Goal: Contribute content: Contribute content

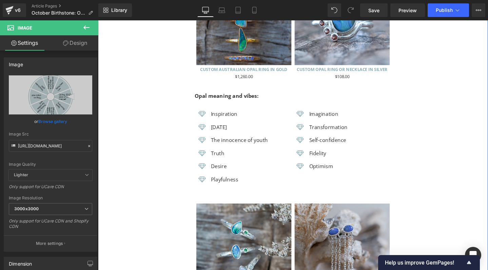
scroll to position [1820, 0]
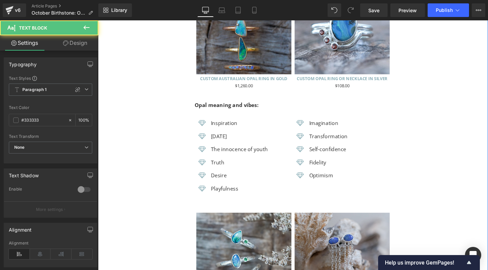
click at [214, 105] on strong "Opal meaning and vibes:" at bounding box center [233, 108] width 67 height 7
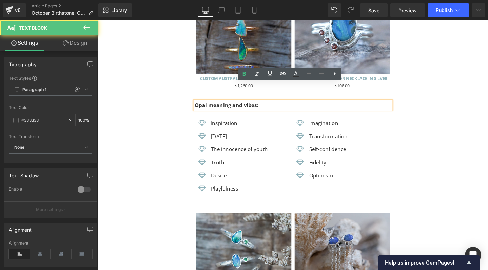
click at [212, 105] on strong "Opal meaning and vibes:" at bounding box center [233, 108] width 67 height 7
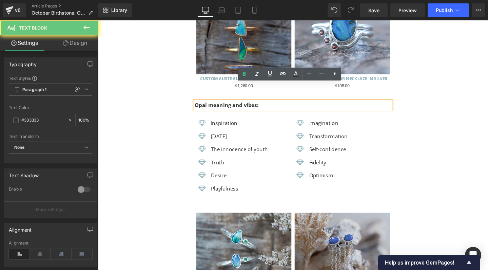
click at [218, 105] on strong "Opal meaning and vibes:" at bounding box center [233, 108] width 67 height 7
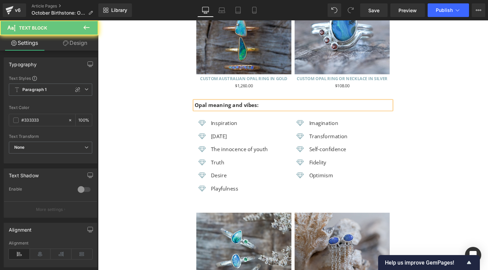
click at [211, 105] on strong "Opal meaning and vibes:" at bounding box center [233, 108] width 67 height 7
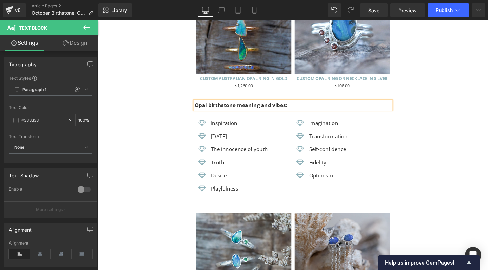
scroll to position [0, 0]
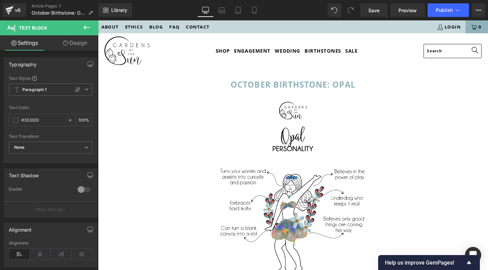
click at [87, 26] on icon at bounding box center [86, 27] width 8 height 8
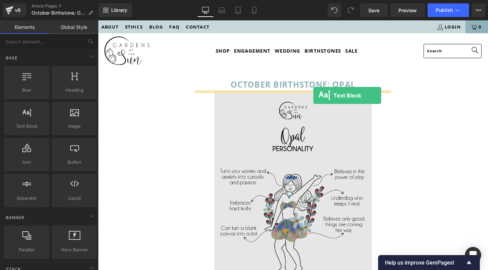
drag, startPoint x: 145, startPoint y: 129, endPoint x: 325, endPoint y: 99, distance: 182.5
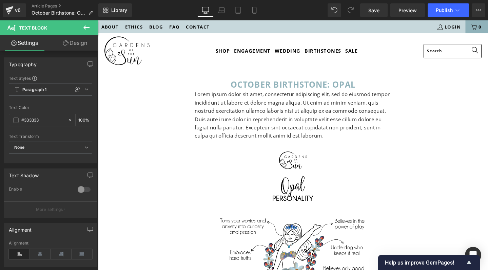
click at [253, 110] on p "Lorem ipsum dolor sit amet, consectetur adipiscing elit, sed do eiusmod tempor …" at bounding box center [303, 120] width 207 height 52
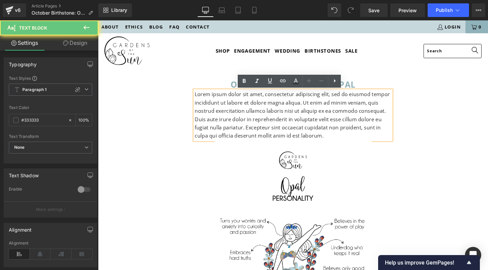
click at [253, 110] on p "Lorem ipsum dolor sit amet, consectetur adipiscing elit, sed do eiusmod tempor …" at bounding box center [303, 120] width 207 height 52
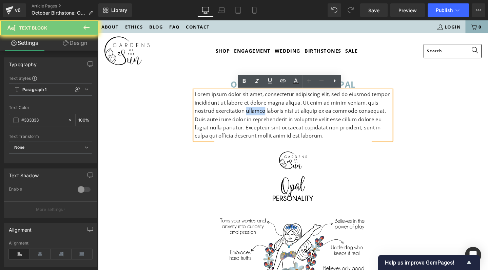
click at [253, 110] on p "Lorem ipsum dolor sit amet, consectetur adipiscing elit, sed do eiusmod tempor …" at bounding box center [303, 120] width 207 height 52
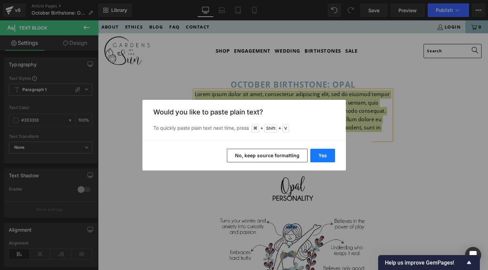
click at [327, 158] on button "Yes" at bounding box center [322, 156] width 25 height 14
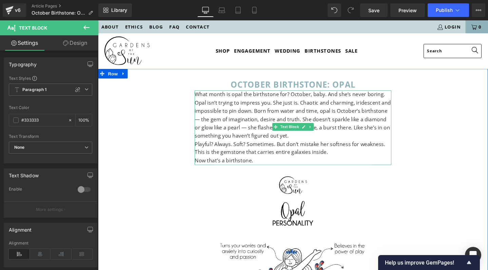
click at [200, 99] on p "What month is opal the birthstone for? October, baby. And she’s never boring." at bounding box center [303, 98] width 207 height 9
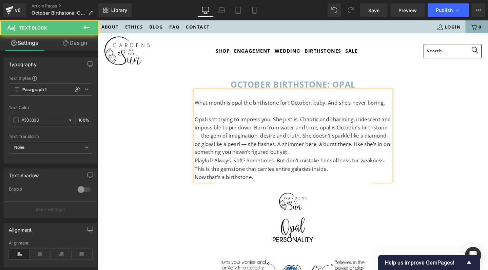
click at [401, 132] on p "Opal isn’t trying to impress you. She just is. Chaotic and charming, iridescent…" at bounding box center [303, 141] width 207 height 43
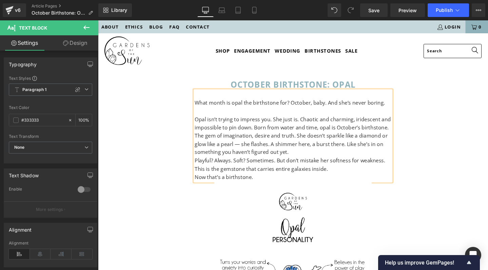
click at [276, 152] on p "Opal isn’t trying to impress you. She just is. Chaotic and charming, iridescent…" at bounding box center [303, 141] width 207 height 43
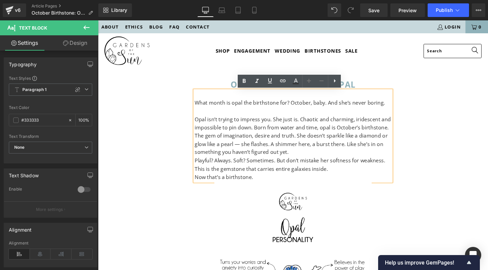
click at [280, 150] on p "Opal isn’t trying to impress you. She just is. Chaotic and charming, iridescent…" at bounding box center [303, 141] width 207 height 43
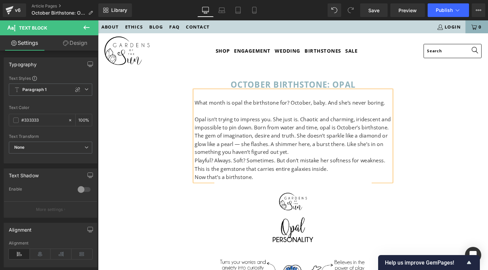
click at [244, 149] on p "Opal isn’t trying to impress you. She just is. Chaotic and charming, iridescent…" at bounding box center [303, 141] width 207 height 43
click at [205, 166] on p "Playful? Always. Soft? Sometimes. But don’t mistake her softness for weakness." at bounding box center [303, 168] width 207 height 9
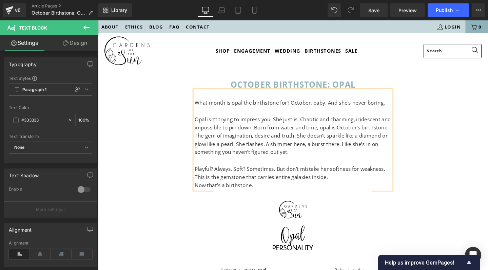
click at [256, 158] on p "Opal isn’t trying to impress you. She just is. Chaotic and charming, iridescent…" at bounding box center [303, 141] width 207 height 43
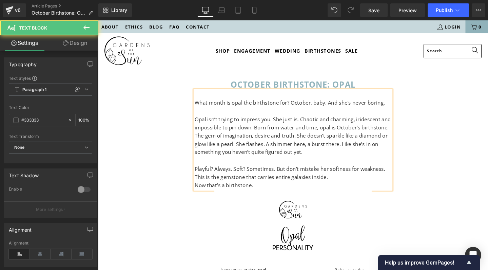
click at [352, 181] on p "This is the gemstone that carries entire galaxies inside." at bounding box center [303, 185] width 207 height 9
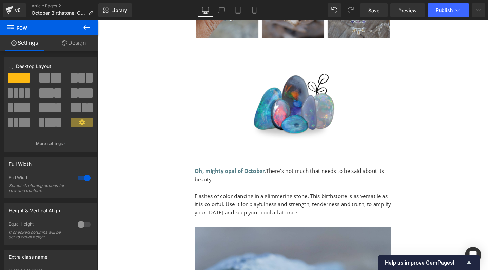
scroll to position [733, 0]
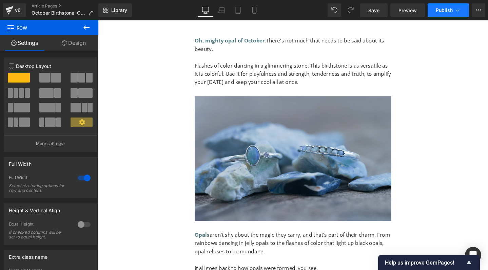
click at [455, 11] on icon at bounding box center [457, 10] width 7 height 7
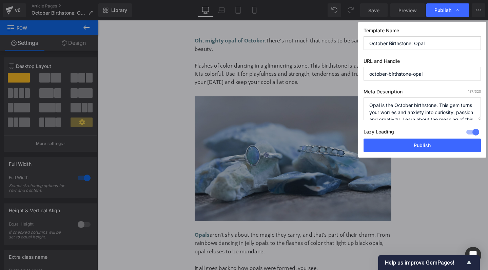
scroll to position [0, 0]
drag, startPoint x: 439, startPoint y: 104, endPoint x: 339, endPoint y: 103, distance: 99.7
click at [339, 103] on div "Publish Template Name October Birthstone: Opal URL and Handle october-birthston…" at bounding box center [244, 135] width 488 height 270
paste textarea "ctober’s birthstone is a cosmic chameleon"
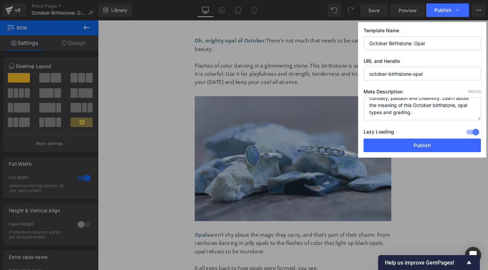
drag, startPoint x: 457, startPoint y: 113, endPoint x: 388, endPoint y: 110, distance: 69.6
click at [388, 110] on textarea "Opal is the October birthstone. This gem turns your worries and anxiety into cu…" at bounding box center [422, 108] width 117 height 23
drag, startPoint x: 405, startPoint y: 106, endPoint x: 341, endPoint y: 105, distance: 64.1
click at [341, 105] on div "Publish Template Name October Birthstone: Opal URL and Handle october-birthston…" at bounding box center [244, 135] width 488 height 270
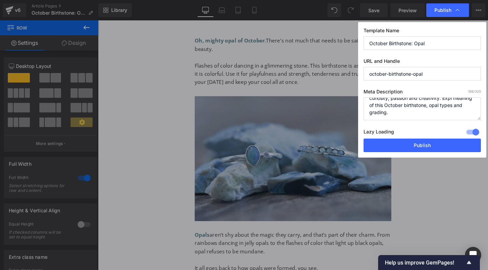
scroll to position [17, 0]
drag, startPoint x: 389, startPoint y: 109, endPoint x: 447, endPoint y: 110, distance: 58.0
click at [447, 110] on textarea "Opal is the October birthstone. This gem turns your worries and anxiety into cu…" at bounding box center [422, 108] width 117 height 23
click at [396, 113] on textarea "Opal is the October birthstone. This gem turns your worries and anxiety into cu…" at bounding box center [422, 108] width 117 height 23
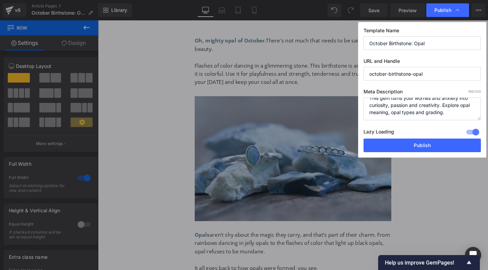
click at [396, 113] on textarea "Opal is the October birthstone. This gem turns your worries and anxiety into cu…" at bounding box center [422, 108] width 117 height 23
click at [401, 106] on textarea "Opal is the October birthstone. This gem turns your worries and anxiety into cu…" at bounding box center [422, 108] width 117 height 23
click at [446, 110] on textarea "Opal is the October birthstone. This gem turns your worries and anxiety into cu…" at bounding box center [422, 108] width 117 height 23
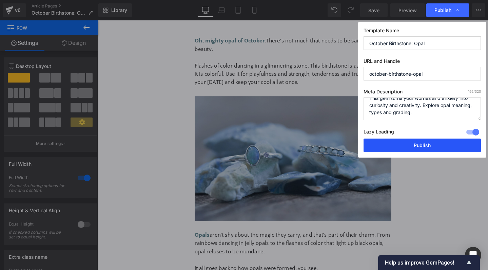
type textarea "October’s birthstone is a cosmic chameleon. This gem turns your worries and anx…"
click at [426, 145] on button "Publish" at bounding box center [422, 145] width 117 height 14
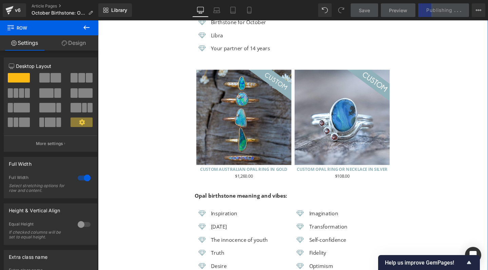
scroll to position [1896, 0]
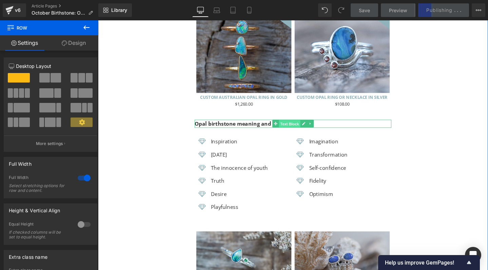
click at [301, 125] on span "Text Block" at bounding box center [299, 129] width 22 height 8
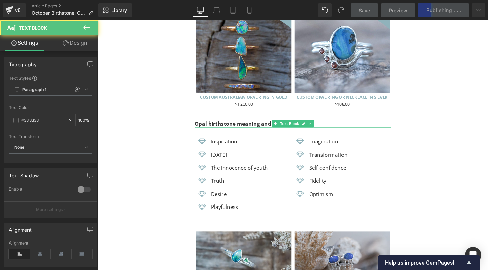
click at [331, 125] on p "Opal birthstone meaning and vibes:" at bounding box center [303, 129] width 207 height 9
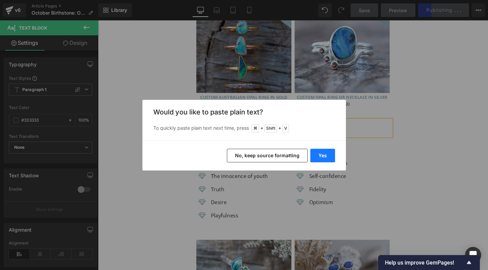
click at [320, 155] on button "Yes" at bounding box center [322, 156] width 25 height 14
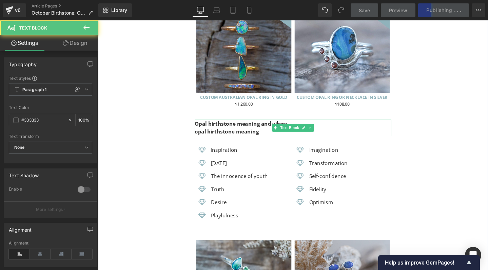
click at [246, 134] on strong "opal birthstone meaning" at bounding box center [234, 137] width 68 height 7
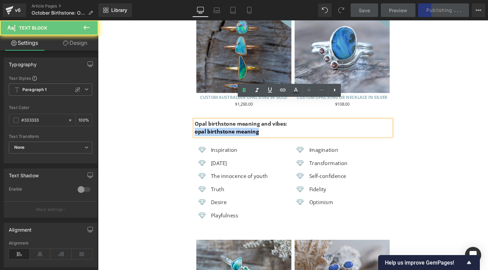
click at [246, 134] on strong "opal birthstone meaning" at bounding box center [234, 137] width 68 height 7
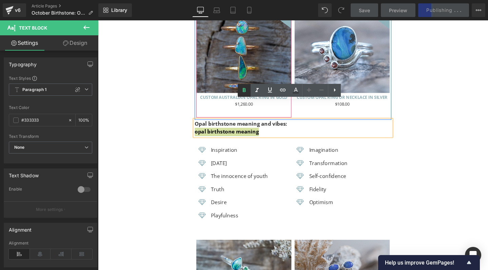
click at [243, 90] on icon at bounding box center [244, 90] width 8 height 8
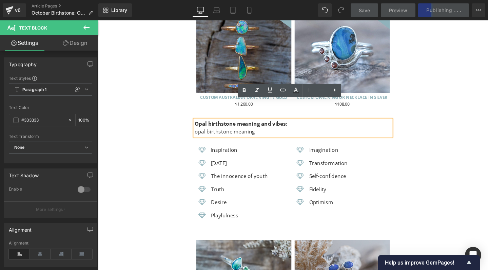
click at [246, 133] on p "opal birthstone meaning" at bounding box center [303, 137] width 207 height 9
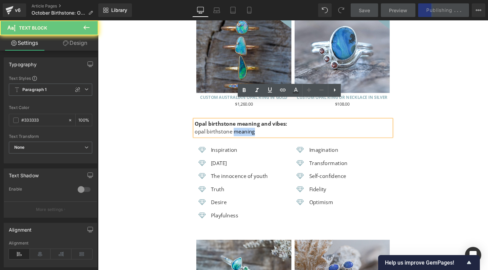
click at [246, 133] on p "opal birthstone meaning" at bounding box center [303, 137] width 207 height 9
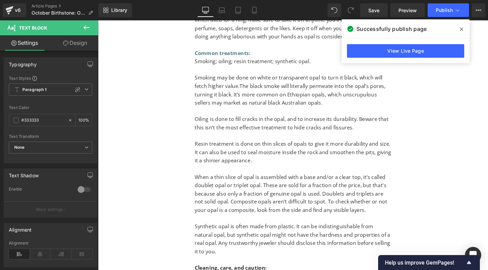
scroll to position [3524, 0]
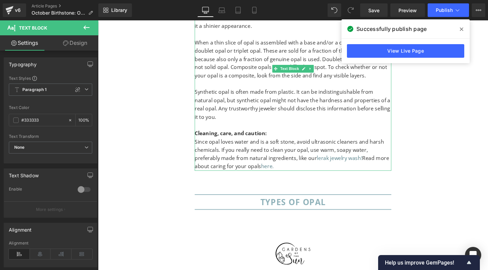
click at [462, 27] on icon at bounding box center [461, 28] width 3 height 5
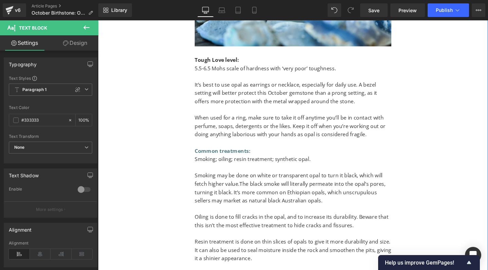
scroll to position [3229, 0]
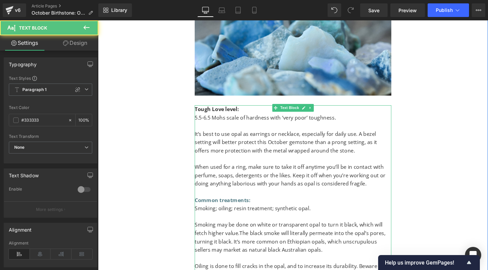
click at [251, 136] on p "It’s best to use opal as earrings or necklace, especially for daily use. A beze…" at bounding box center [303, 149] width 207 height 26
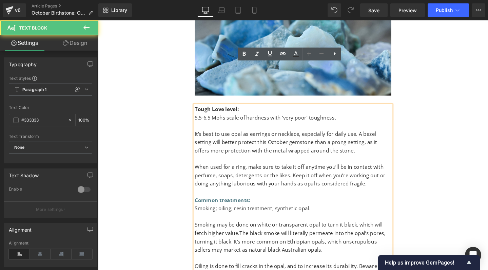
click at [203, 119] on span "5.5-6.5 Mohs scale of hardness with ‘very poor’ toughness." at bounding box center [274, 122] width 149 height 7
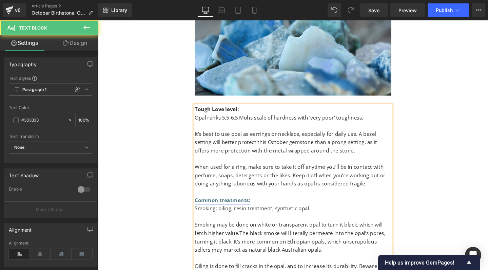
click at [222, 206] on link "Common treatments:" at bounding box center [229, 209] width 59 height 7
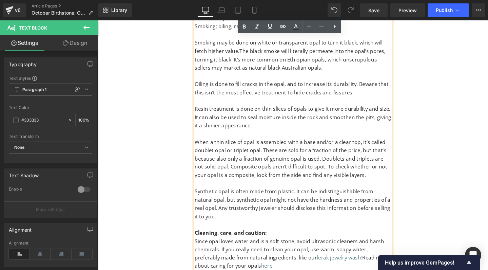
scroll to position [3420, 0]
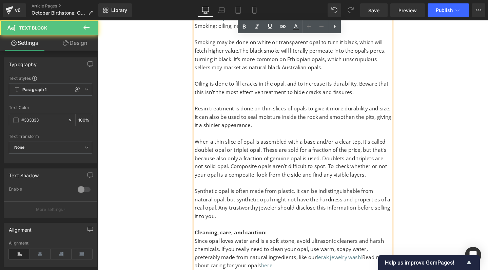
click at [270, 239] on strong "Cleaning, care, and caution:" at bounding box center [238, 242] width 76 height 7
click at [237, 239] on strong "Cleaning, care, and caution:" at bounding box center [238, 242] width 76 height 7
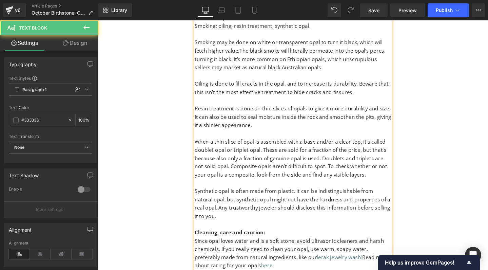
click at [270, 239] on strong "Cleaning, care and caution:" at bounding box center [237, 242] width 74 height 7
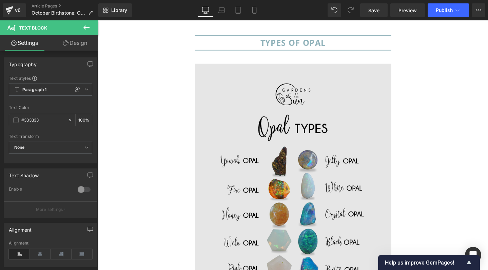
scroll to position [3561, 0]
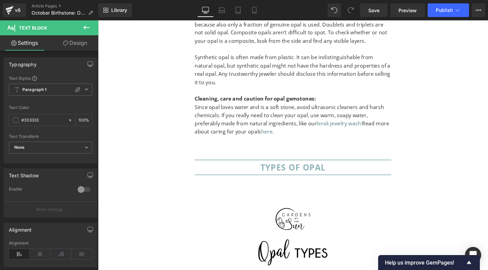
click at [88, 28] on icon at bounding box center [86, 27] width 8 height 8
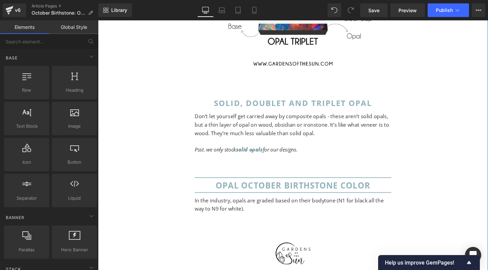
scroll to position [4564, 0]
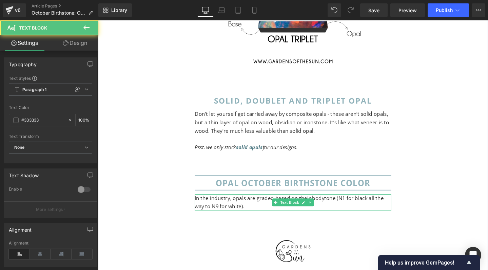
click at [215, 204] on span "In the industry, opals are graded based on their bodytone (N1 for black all the…" at bounding box center [299, 212] width 199 height 16
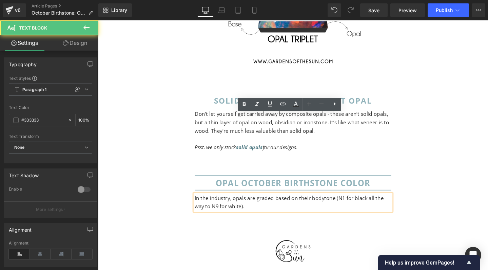
click at [201, 204] on span "In the industry, opals are graded based on their bodytone (N1 for black all the…" at bounding box center [299, 212] width 199 height 16
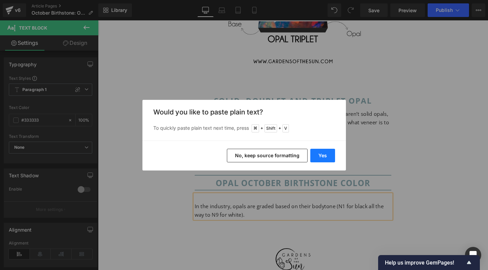
click at [319, 150] on button "Yes" at bounding box center [322, 156] width 25 height 14
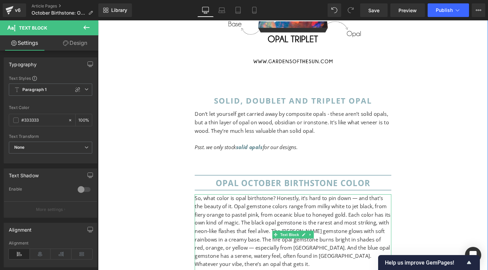
click at [366, 204] on span "So, what color is opal birthstone? Honestly, it’s hard to pin down — and that’s…" at bounding box center [303, 242] width 206 height 77
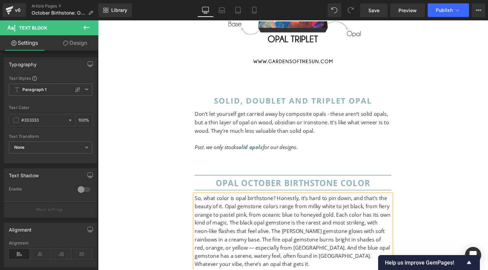
click at [241, 204] on span "So, what color is opal birthstone? Honestly, it’s hard to pin down, and that’s …" at bounding box center [303, 242] width 206 height 77
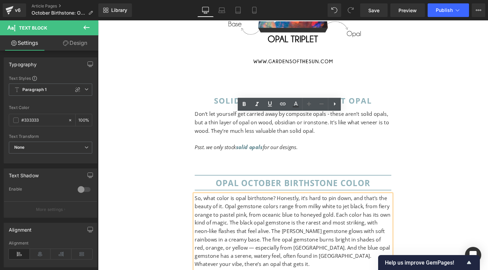
click at [220, 204] on span "So, what color is opal birthstone? Honestly, it’s hard to pin down, and that’s …" at bounding box center [303, 242] width 206 height 77
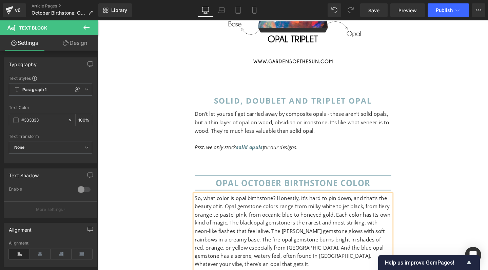
click at [292, 204] on span "So, what color is opal birthstone? Honestly, it’s hard to pin down, and that’s …" at bounding box center [303, 242] width 206 height 77
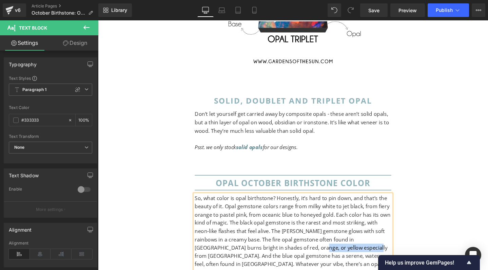
drag, startPoint x: 280, startPoint y: 174, endPoint x: 337, endPoint y: 174, distance: 57.3
click at [337, 204] on span "So, what color is opal birthstone? Honestly, it’s hard to pin down, and that’s …" at bounding box center [303, 246] width 206 height 85
click at [255, 204] on span "So, what color is opal birthstone? Honestly, it’s hard to pin down, and that’s …" at bounding box center [303, 242] width 206 height 77
click at [353, 204] on span "So, what color is opal birthstone? Honestly, it’s hard to pin down, and that’s …" at bounding box center [303, 242] width 206 height 77
drag, startPoint x: 261, startPoint y: 183, endPoint x: 313, endPoint y: 182, distance: 52.2
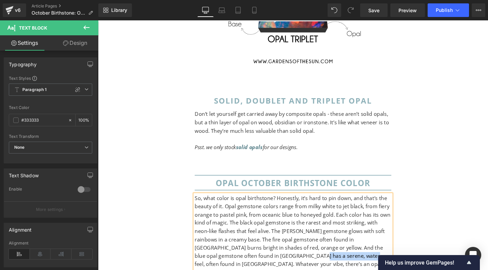
click at [313, 204] on span "So, what color is opal birthstone? Honestly, it’s hard to pin down, and that’s …" at bounding box center [303, 246] width 206 height 85
click at [235, 204] on span "So, what color is opal birthstone? Honestly, it’s hard to pin down, and that’s …" at bounding box center [303, 242] width 206 height 77
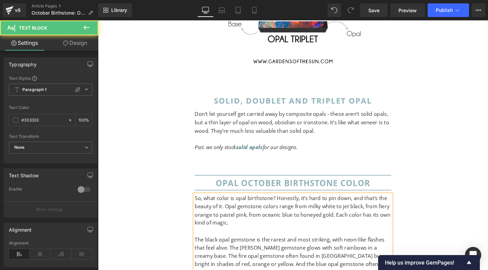
drag, startPoint x: 264, startPoint y: 222, endPoint x: 189, endPoint y: 217, distance: 75.4
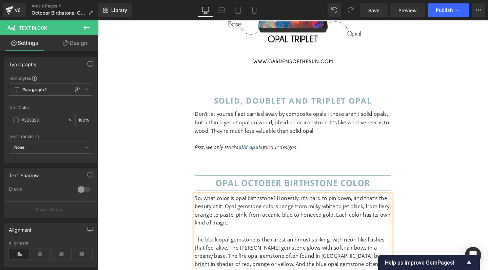
copy span "In the industry, opals are graded based on their bodytone (N1 for black all the…"
click at [201, 247] on span "The black opal gemstone is the rarest and most striking, with neon-like flashes…" at bounding box center [302, 272] width 204 height 51
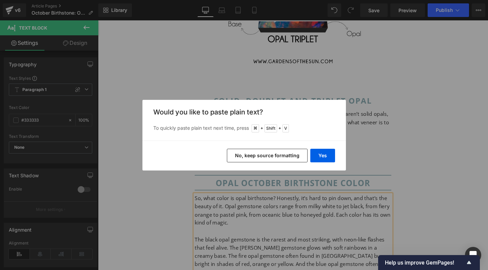
click at [333, 148] on div "Yes No, keep source formatting" at bounding box center [244, 155] width 204 height 30
click at [327, 156] on button "Yes" at bounding box center [322, 156] width 25 height 14
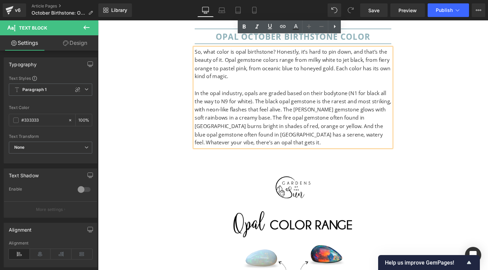
scroll to position [4546, 0]
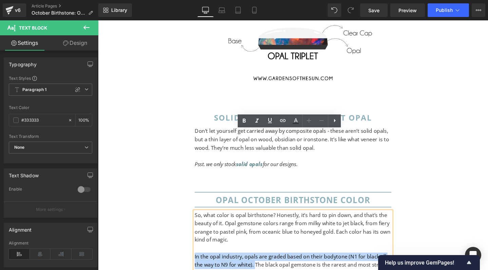
drag, startPoint x: 262, startPoint y: 191, endPoint x: 184, endPoint y: 183, distance: 78.7
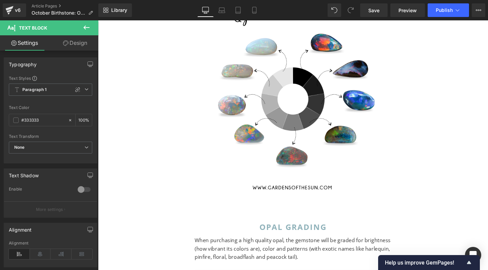
scroll to position [4943, 0]
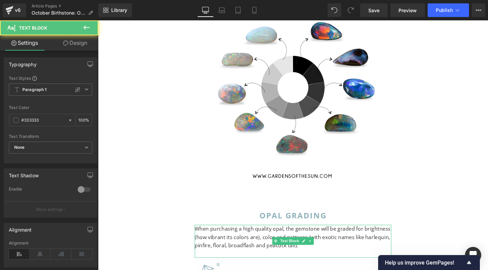
click at [203, 235] on p "When purchasing a high quality opal, the gemstone will be graded for brightness…" at bounding box center [303, 248] width 207 height 26
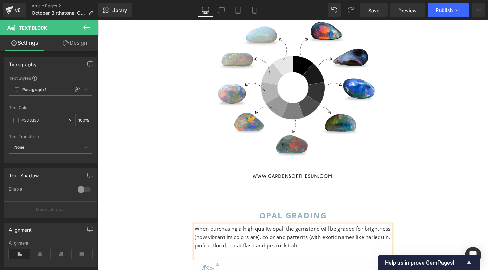
click at [316, 235] on p "When purchasing a high quality opal, the gemstone will be graded for brightness…" at bounding box center [303, 248] width 207 height 26
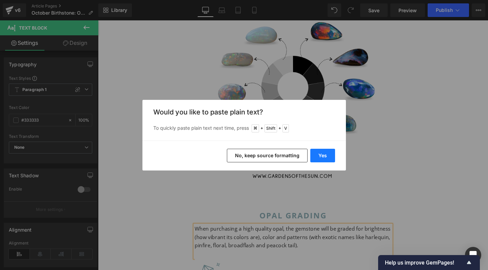
click at [323, 153] on button "Yes" at bounding box center [322, 156] width 25 height 14
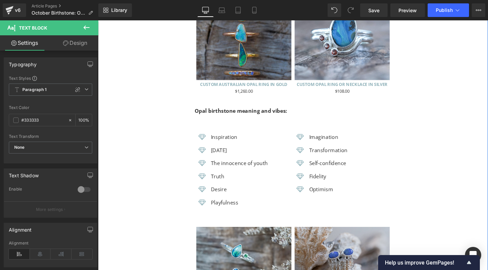
scroll to position [1909, 0]
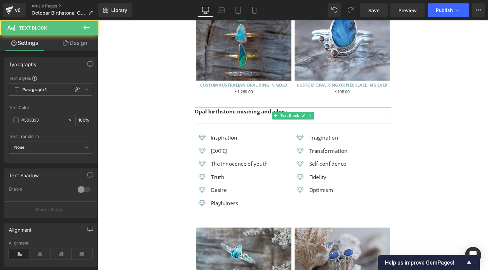
click at [262, 120] on p at bounding box center [303, 124] width 207 height 9
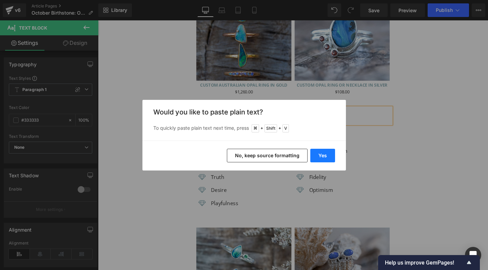
click at [326, 153] on button "Yes" at bounding box center [322, 156] width 25 height 14
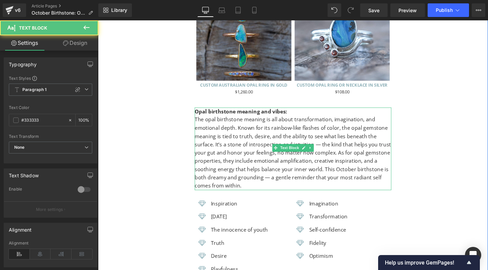
click at [200, 112] on div "Opal birthstone meaning and vibes: The opal birthstone meaning is all about tra…" at bounding box center [303, 155] width 207 height 87
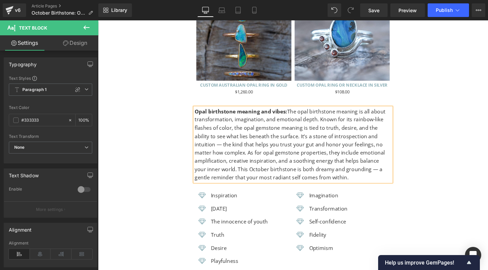
click at [270, 112] on span "The opal birthstone meaning is all about transformation, imagination, and emoti…" at bounding box center [300, 150] width 201 height 77
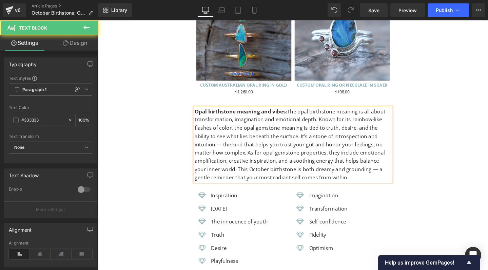
click at [273, 116] on p "Opal birthstone meaning and vibes: The opal birthstone meaning is all about tra…" at bounding box center [303, 151] width 207 height 78
click at [328, 112] on span "The opal birthstone meaning is all about transformation, imagination and emotio…" at bounding box center [300, 150] width 201 height 77
click at [312, 123] on span "The opal birthstone meaning is all about transformation, imagination and emotio…" at bounding box center [300, 150] width 201 height 77
click at [398, 121] on span "The opal birthstone meaning is all about transformation, imagination and emotio…" at bounding box center [300, 150] width 201 height 77
click at [224, 138] on span "The opal birthstone meaning is all about transformation, imagination and emotio…" at bounding box center [300, 150] width 201 height 77
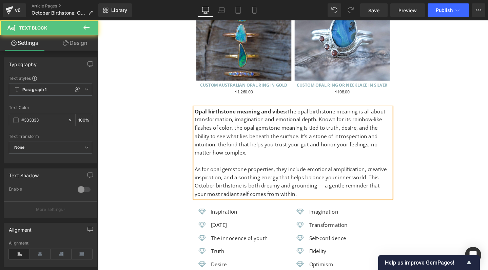
click at [328, 175] on span "As for opal gemstone properties, they include emotional amplification, creative…" at bounding box center [301, 190] width 202 height 34
click at [302, 179] on p "As for opal gemstone properties, they include emotional amplification, creative…" at bounding box center [303, 190] width 207 height 35
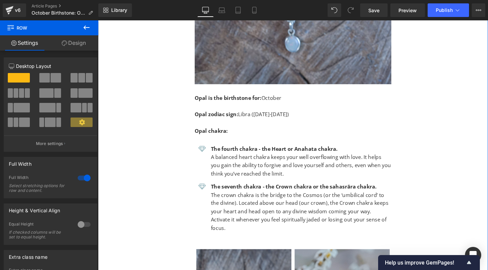
scroll to position [1402, 0]
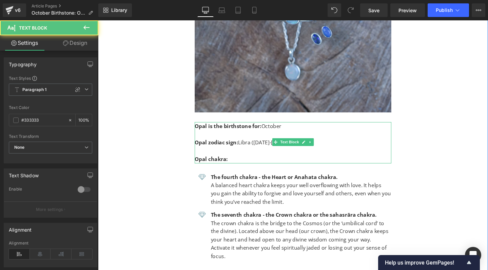
click at [340, 145] on p "Opal zodiac sign: Libra (23 September-22 October)" at bounding box center [303, 149] width 207 height 9
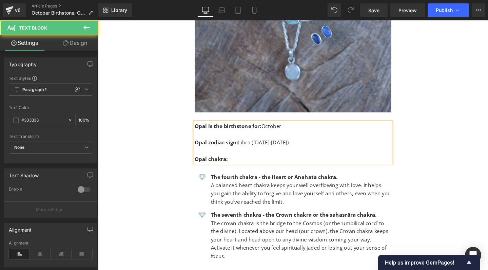
click at [251, 145] on p "Opal zodiac sign: Libra (23 September-22 October)." at bounding box center [303, 149] width 207 height 9
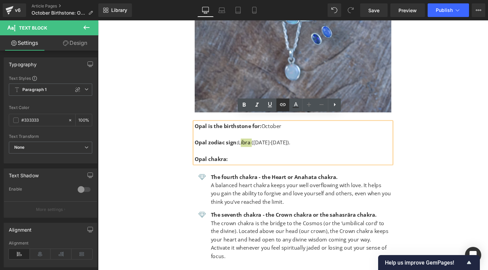
click at [281, 104] on icon at bounding box center [283, 104] width 8 height 8
click at [267, 146] on input "text" at bounding box center [259, 147] width 104 height 17
paste input "https://gardensofthesun.com/blogs/news/libra-zodiac-birthstone"
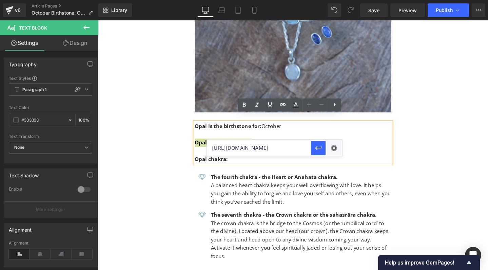
click at [256, 150] on input "https://gardensofthesun.com/blogs/news/libra-zodiac-birthstone" at bounding box center [259, 147] width 104 height 17
click at [318, 147] on icon "button" at bounding box center [318, 148] width 8 height 8
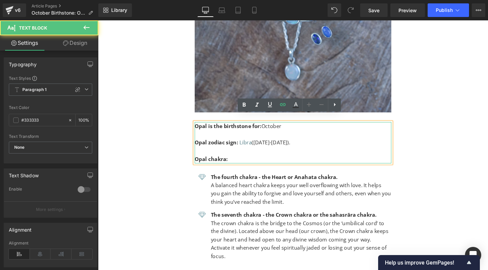
click at [339, 145] on p "Opal zodiac sign: Libra (23 September-22 October)." at bounding box center [303, 149] width 207 height 9
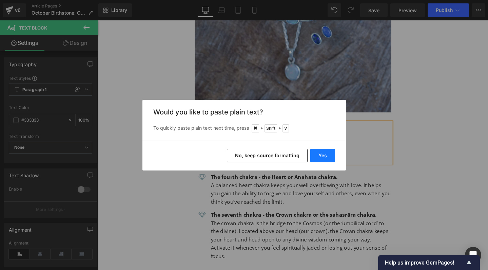
click at [318, 153] on button "Yes" at bounding box center [322, 156] width 25 height 14
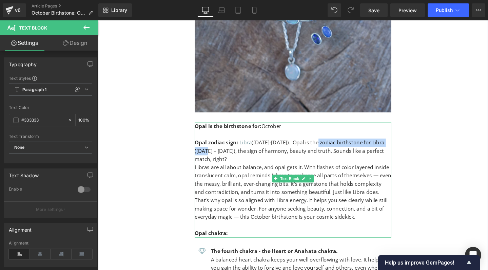
drag, startPoint x: 333, startPoint y: 141, endPoint x: 208, endPoint y: 148, distance: 125.4
click at [208, 148] on p "Opal zodiac sign: Libra (23 September-22 October). Opal is the zodiac birthston…" at bounding box center [303, 158] width 207 height 26
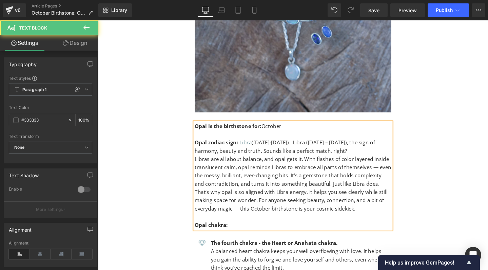
click at [244, 145] on p "Opal zodiac sign: Libra (23 September-22 October). Libra (September 23 – Octobe…" at bounding box center [303, 153] width 207 height 17
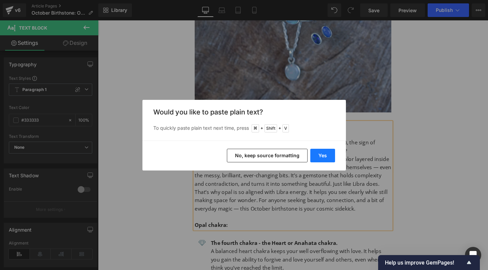
click at [320, 155] on button "Yes" at bounding box center [322, 156] width 25 height 14
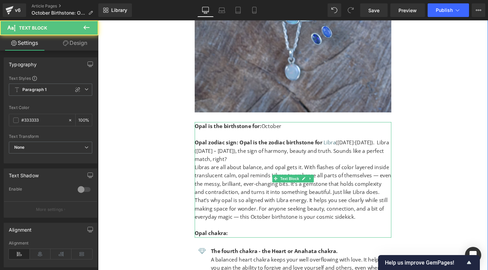
click at [334, 145] on p "Opal zodiac sign: Opal is the zodiac birthstone for Libra (23 September-22 Octo…" at bounding box center [303, 158] width 207 height 26
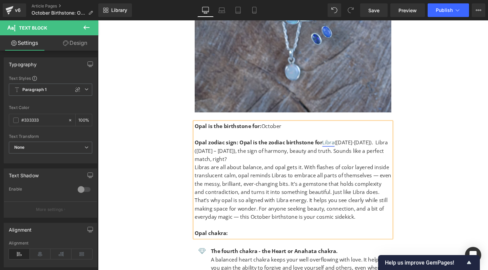
click at [338, 145] on link "Libra" at bounding box center [340, 148] width 13 height 7
click at [349, 144] on span "Edit" at bounding box center [350, 146] width 8 height 6
type input "https://gardensofthesun.com/blogs/news/libra-zodiac-birthstone"
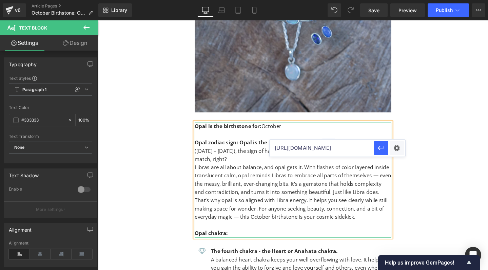
click at [246, 145] on strong "Opal zodiac sign: Opal is the zodiac birthstone for" at bounding box center [267, 148] width 134 height 7
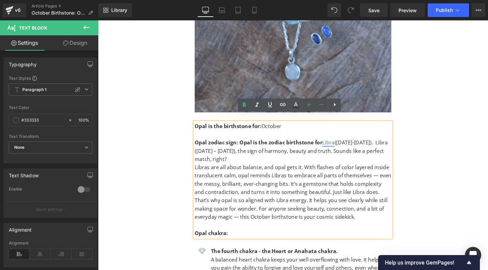
click at [337, 145] on link "Libra" at bounding box center [340, 148] width 13 height 7
click at [350, 145] on span "Edit" at bounding box center [350, 146] width 8 height 6
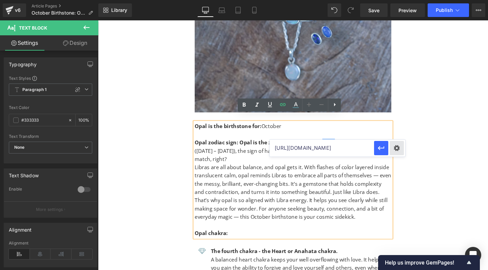
click at [395, 0] on div "Text Color Highlight Color #333333 Edit or remove link: Edit - Unlink - Cancel …" at bounding box center [244, 0] width 488 height 0
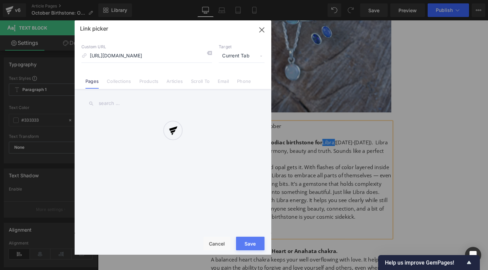
click at [262, 28] on div at bounding box center [173, 137] width 197 height 234
click at [261, 31] on div at bounding box center [173, 137] width 197 height 234
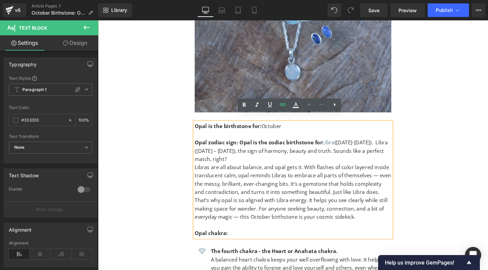
drag, startPoint x: 388, startPoint y: 154, endPoint x: 300, endPoint y: 140, distance: 89.0
click at [300, 145] on strong "Opal zodiac sign: Opal is the zodiac birthstone for" at bounding box center [267, 148] width 134 height 7
drag, startPoint x: 333, startPoint y: 140, endPoint x: 246, endPoint y: 141, distance: 87.2
click at [246, 145] on p "Opal zodiac sign: Opal is the zodiac birthstone for Libra (23 September-22 Octo…" at bounding box center [303, 158] width 207 height 26
click at [244, 103] on icon at bounding box center [244, 104] width 3 height 4
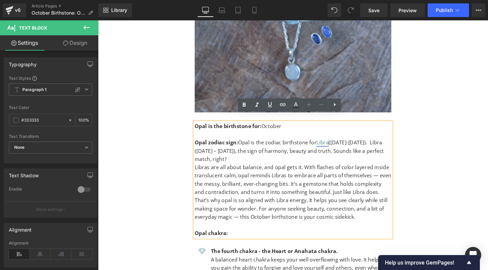
click at [334, 145] on link "Libra" at bounding box center [334, 148] width 13 height 7
click at [281, 104] on icon at bounding box center [283, 104] width 8 height 8
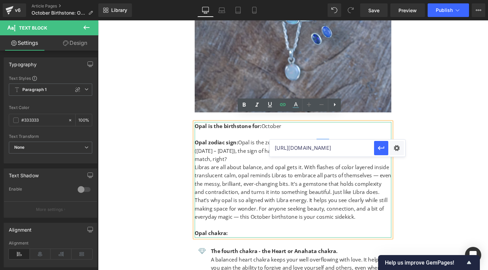
click at [357, 149] on input "https://gardensofthesun.com/blogs/news/libra-zodiac-birthstone" at bounding box center [322, 147] width 104 height 17
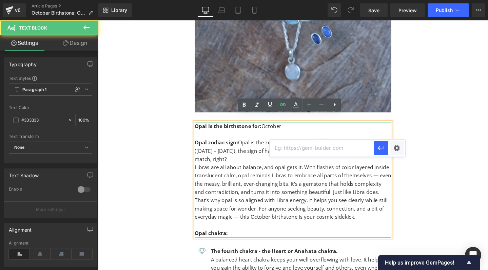
click at [379, 182] on p "Libras are all about balance, and opal gets it. With flashes of color layered i…" at bounding box center [303, 188] width 207 height 35
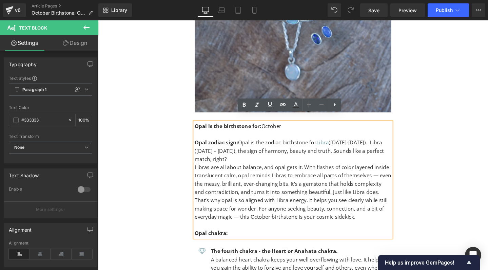
drag, startPoint x: 339, startPoint y: 140, endPoint x: 246, endPoint y: 139, distance: 93.3
click at [246, 145] on p "Opal zodiac sign: Opal is the zodiac birthstone for Libra (23 September-22 Octo…" at bounding box center [303, 158] width 207 height 26
click at [282, 105] on icon at bounding box center [283, 104] width 8 height 8
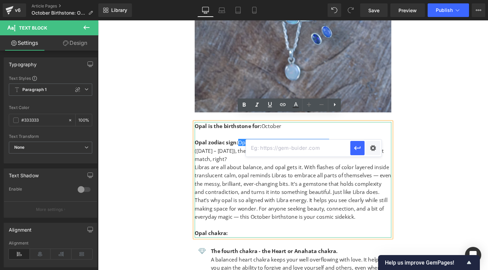
click at [280, 146] on input "text" at bounding box center [298, 147] width 104 height 17
paste input "https://gardensofthesun.com/blogs/news/libra-zodiac-birthstone"
click at [316, 148] on input "text" at bounding box center [298, 147] width 104 height 17
type input "https://gardensofthesun.com/blogs/news/libra-zodiac-birthstone"
click at [355, 148] on icon "button" at bounding box center [357, 148] width 6 height 4
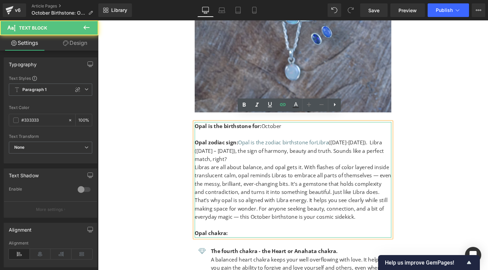
click at [350, 173] on p "Libras are all about balance, and opal gets it. With flashes of color layered i…" at bounding box center [303, 188] width 207 height 35
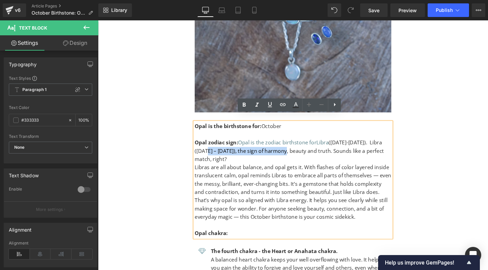
drag, startPoint x: 224, startPoint y: 148, endPoint x: 311, endPoint y: 150, distance: 87.2
click at [311, 150] on p "Opal zodiac sign: Opal is the zodiac birthstone for Libra (23 September-22 Octo…" at bounding box center [303, 158] width 207 height 26
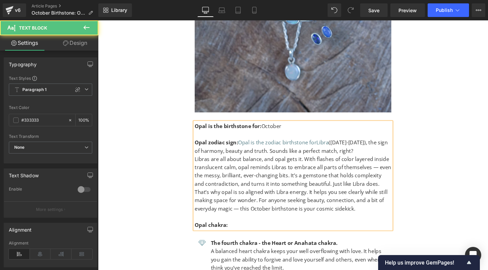
click at [286, 154] on p "Opal zodiac sign: Opal is the zodiac birthstone for Libra (23 September-22 Octo…" at bounding box center [303, 153] width 207 height 17
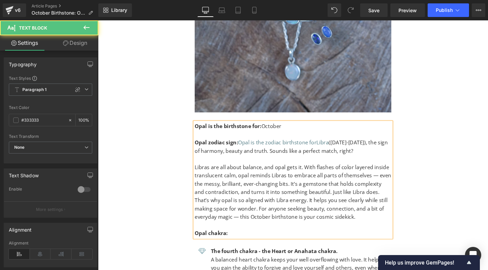
click at [384, 184] on p "Libras are all about balance, and opal gets it. With flashes of color layered i…" at bounding box center [303, 188] width 207 height 35
click at [391, 182] on p "Libras are all about balance, and opal gets it. With flashes of color layered i…" at bounding box center [303, 188] width 207 height 35
click at [204, 207] on p "That’s why opal is so aligned with Libra energy. It helps you see clearly while…" at bounding box center [303, 218] width 207 height 26
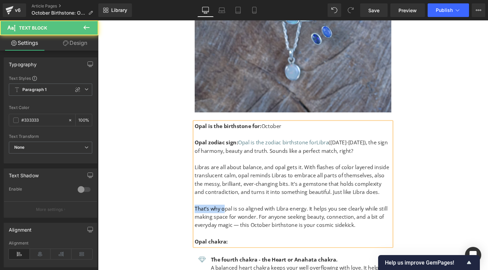
drag, startPoint x: 229, startPoint y: 218, endPoint x: 190, endPoint y: 218, distance: 38.7
click at [346, 226] on p "Opal is so aligned with Libra energy. It helps you see clearly while still maki…" at bounding box center [303, 227] width 207 height 26
click at [219, 235] on p "Opal is so aligned with Libra energy. It helps you see clearly while still maki…" at bounding box center [303, 227] width 207 height 26
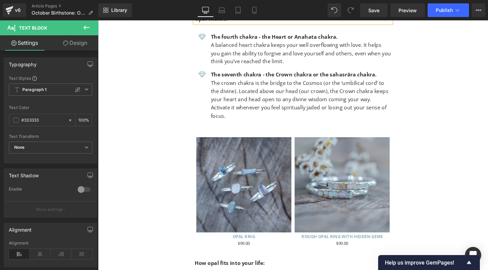
scroll to position [1424, 0]
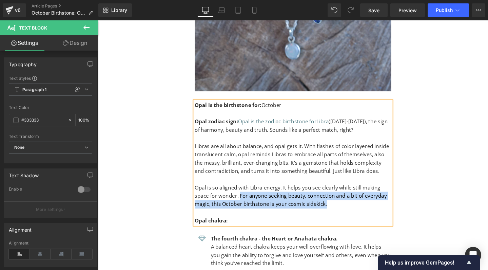
drag, startPoint x: 342, startPoint y: 211, endPoint x: 246, endPoint y: 203, distance: 96.0
click at [246, 203] on p "Opal is so aligned with Libra energy. It helps you see clearly while still maki…" at bounding box center [303, 205] width 207 height 26
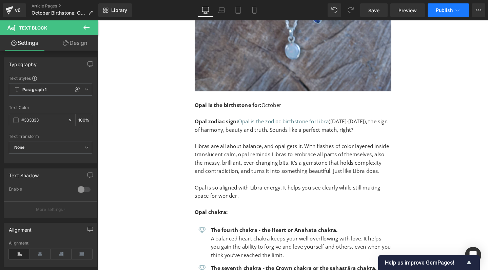
click at [441, 12] on span "Publish" at bounding box center [444, 9] width 17 height 5
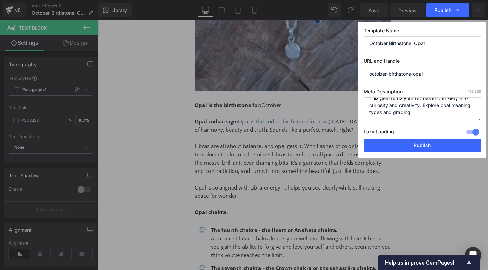
scroll to position [14, 0]
click at [405, 148] on button "Publish" at bounding box center [422, 145] width 117 height 14
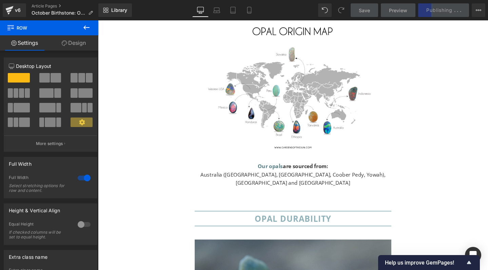
scroll to position [2976, 0]
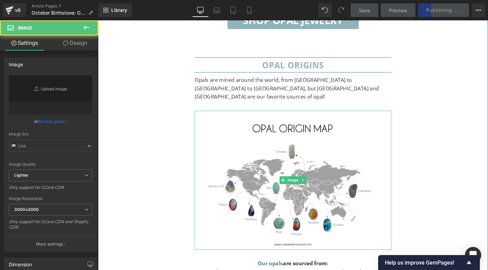
click at [301, 151] on img at bounding box center [303, 188] width 207 height 146
type input "https://ucarecdn.com/115a8d9b-d674-4c07-b06c-b04d4bb13aae/-/format/auto/-/previ…"
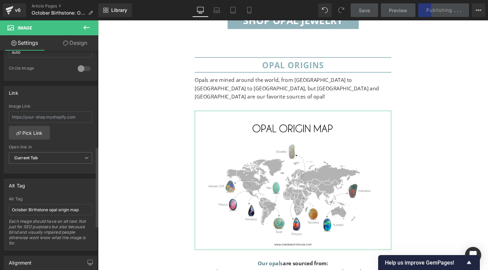
scroll to position [262, 0]
click at [42, 117] on input "text" at bounding box center [50, 117] width 83 height 11
paste input "https://gardensofthesun.com/products/custom-opal-ring-in-silver?"
type input "https://gardensofthesun.com/products/custom-opal-ring-in-silver"
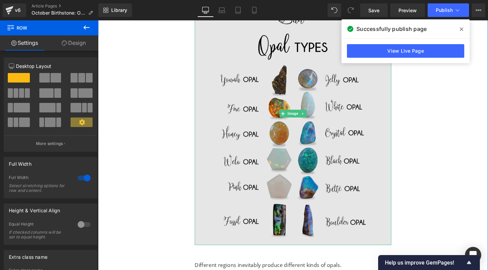
scroll to position [3934, 0]
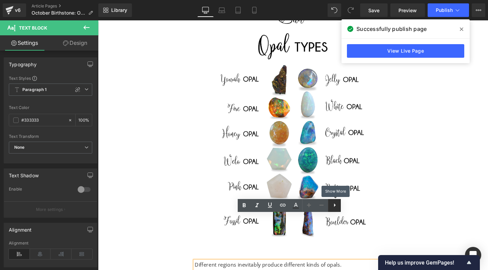
click at [333, 205] on icon at bounding box center [335, 205] width 8 height 8
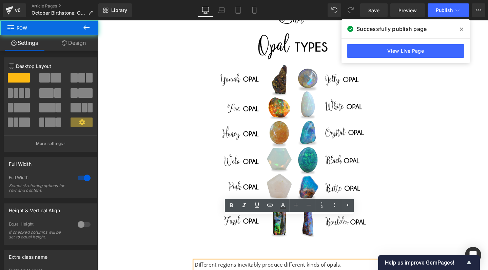
drag, startPoint x: 413, startPoint y: 203, endPoint x: 349, endPoint y: 224, distance: 67.6
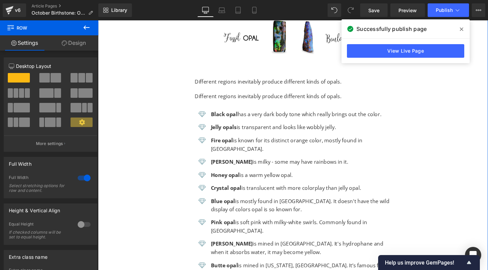
scroll to position [4127, 0]
click at [241, 96] on p "Different regions inevitably produce different kinds of opals." at bounding box center [303, 100] width 207 height 9
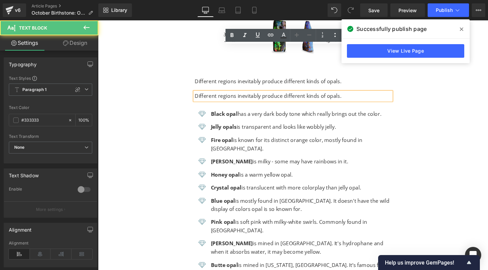
click at [241, 96] on p "Different regions inevitably produce different kinds of opals." at bounding box center [303, 100] width 207 height 9
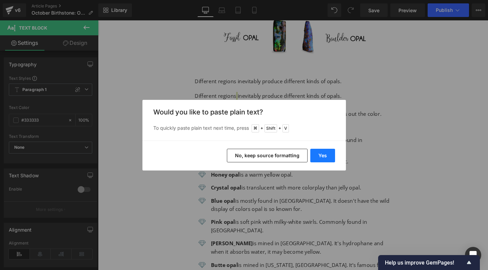
click at [324, 157] on button "Yes" at bounding box center [322, 156] width 25 height 14
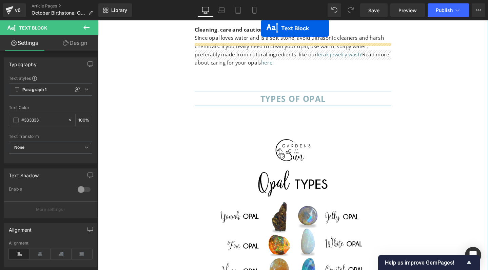
scroll to position [3769, 0]
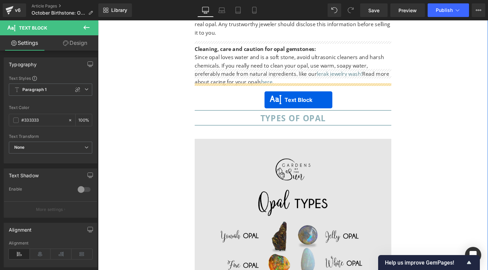
drag, startPoint x: 283, startPoint y: 113, endPoint x: 273, endPoint y: 104, distance: 13.7
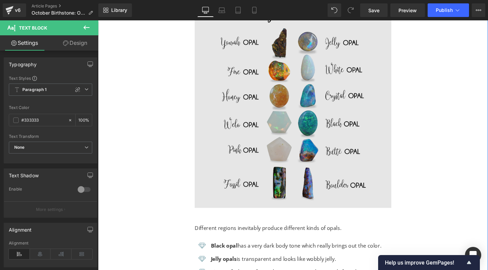
scroll to position [4038, 0]
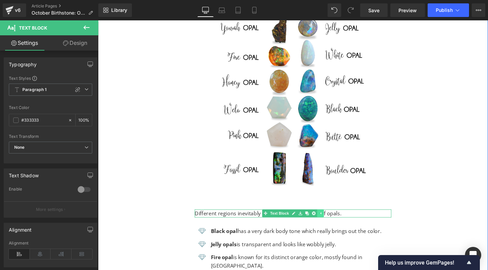
click at [331, 221] on icon at bounding box center [332, 223] width 4 height 4
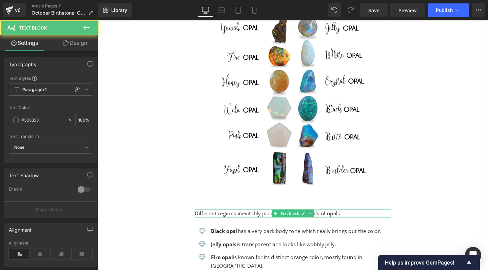
click at [346, 219] on p "Different regions inevitably produce different kinds of opals." at bounding box center [303, 223] width 207 height 9
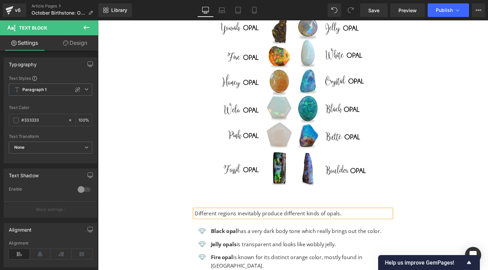
copy p "Different regions inevitably produce different kinds of opals."
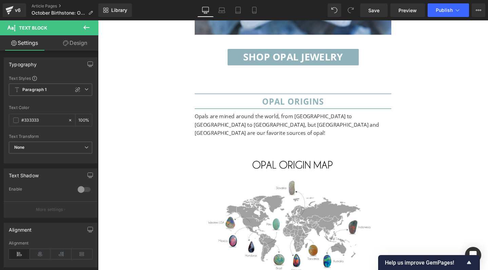
scroll to position [2935, 0]
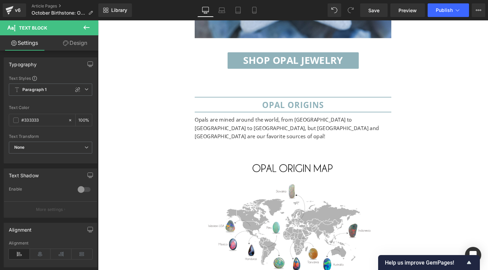
click at [348, 121] on p "Opals are mined around the world, from Australia to Ethiopia to Peru, but Austr…" at bounding box center [303, 134] width 207 height 26
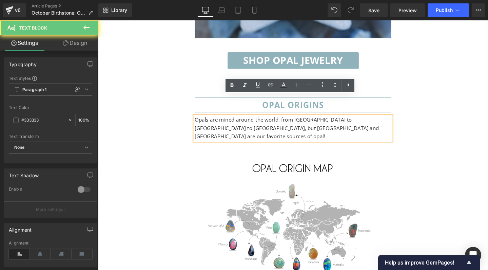
click at [335, 121] on p "Opals are mined around the world, from Australia to Ethiopia to Peru, but Austr…" at bounding box center [303, 134] width 207 height 26
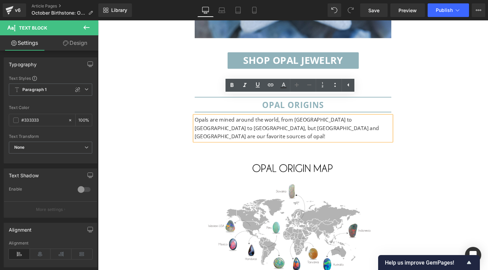
click at [346, 121] on p "Opals are mined around the world, from Australia to Ethiopia to Peru, but Austr…" at bounding box center [303, 134] width 207 height 26
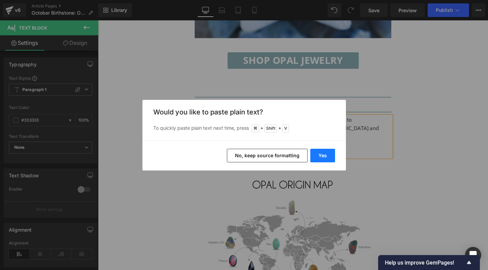
click at [327, 155] on button "Yes" at bounding box center [322, 156] width 25 height 14
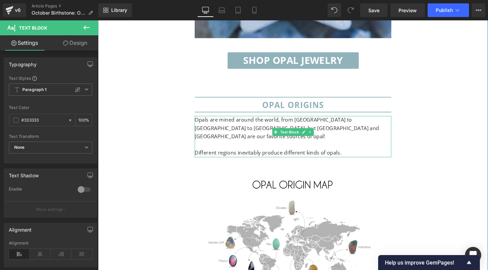
click at [372, 155] on p "Different regions inevitably produce different kinds of opals." at bounding box center [303, 159] width 207 height 9
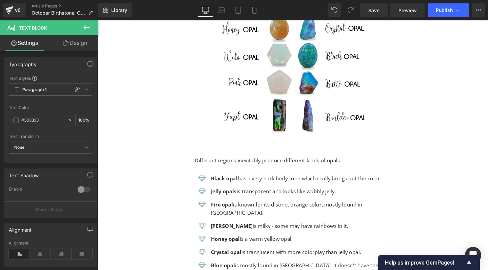
scroll to position [4108, 0]
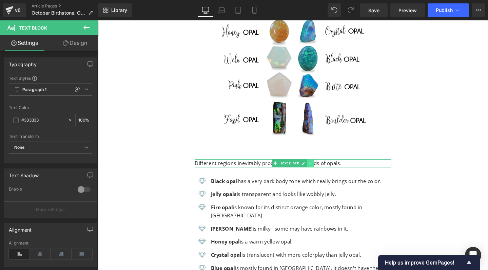
click at [322, 166] on link at bounding box center [321, 170] width 7 height 8
click at [323, 169] on icon at bounding box center [325, 171] width 4 height 4
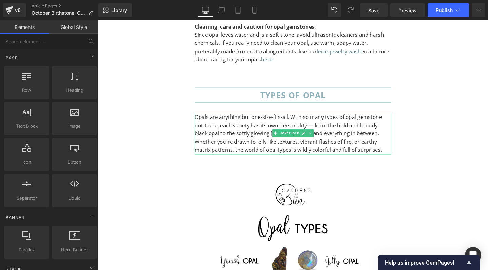
scroll to position [3800, 0]
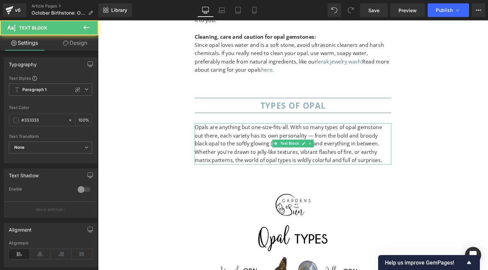
click at [311, 129] on p "Opals are anything but one-size-fits-all. With so many types of opal gemstone o…" at bounding box center [303, 150] width 207 height 43
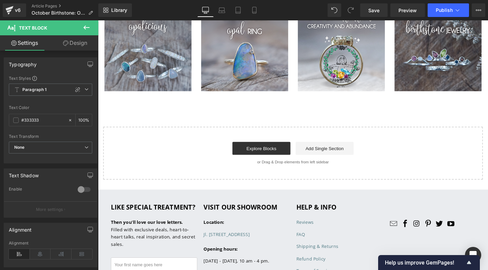
scroll to position [5647, 0]
click at [447, 9] on span "Publish" at bounding box center [444, 9] width 17 height 5
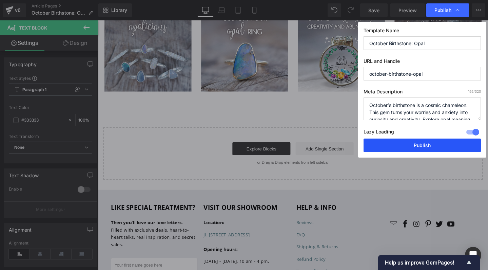
click at [398, 146] on button "Publish" at bounding box center [422, 145] width 117 height 14
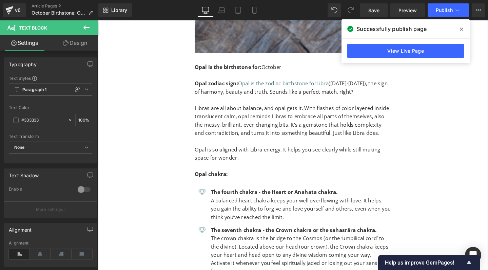
scroll to position [1446, 0]
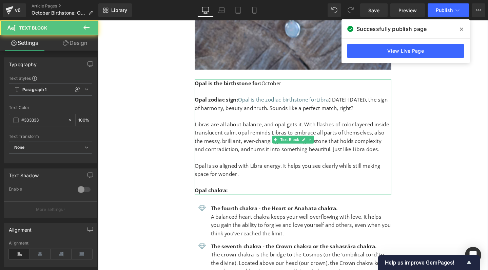
click at [244, 100] on strong "Opal zodiac sign:" at bounding box center [223, 103] width 46 height 7
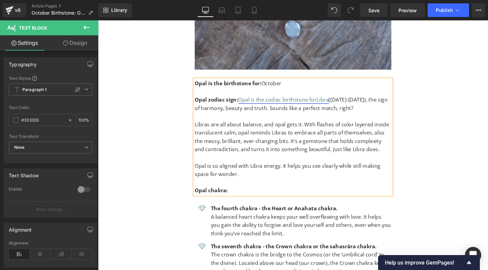
drag, startPoint x: 243, startPoint y: 97, endPoint x: 247, endPoint y: 98, distance: 4.8
click at [247, 100] on p "Opal zodiac sign: Opal is the zodiac birthstone for Libra (23 September-22 Octo…" at bounding box center [303, 108] width 207 height 17
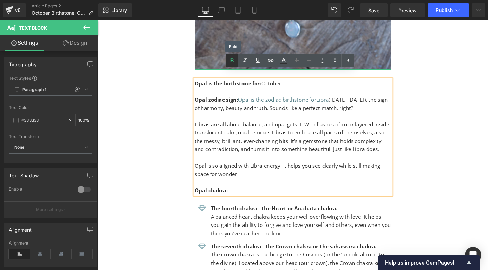
click at [232, 58] on icon at bounding box center [232, 61] width 8 height 8
click at [265, 139] on p "Libras are all about balance, and opal gets it. With flashes of color layered i…" at bounding box center [303, 143] width 207 height 35
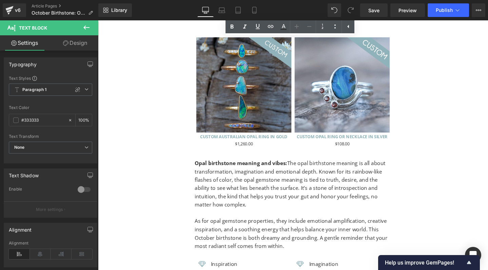
scroll to position [1932, 0]
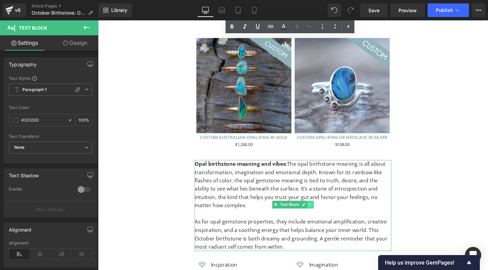
click at [321, 213] on icon at bounding box center [321, 214] width 1 height 2
click at [314, 210] on link at bounding box center [317, 214] width 7 height 8
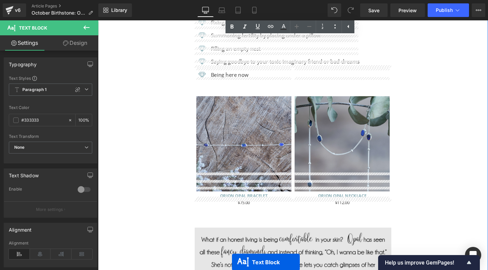
scroll to position [2517, 0]
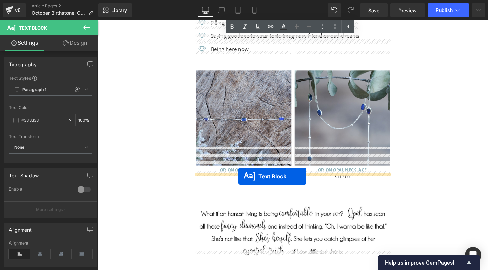
drag, startPoint x: 284, startPoint y: 92, endPoint x: 246, endPoint y: 184, distance: 99.7
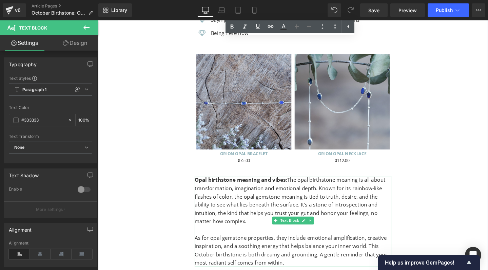
click at [212, 184] on strong "Opal birthstone meaning and vibes:" at bounding box center [248, 187] width 97 height 7
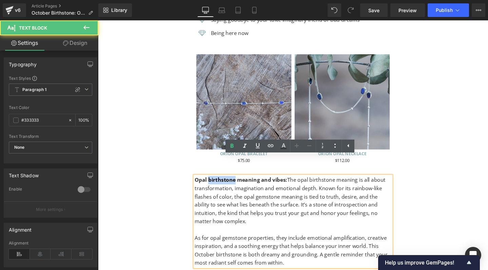
click at [212, 184] on strong "Opal birthstone meaning and vibes:" at bounding box center [248, 187] width 97 height 7
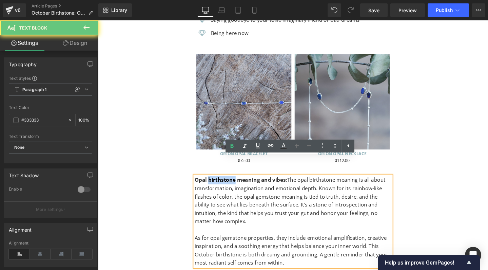
click at [213, 184] on strong "Opal birthstone meaning and vibes:" at bounding box center [248, 187] width 97 height 7
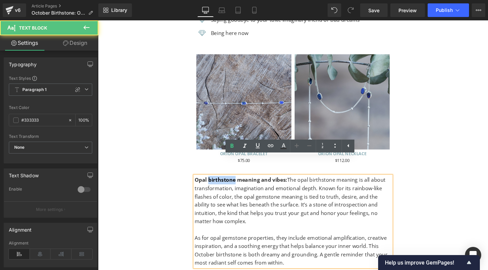
click at [213, 184] on strong "Opal birthstone meaning and vibes:" at bounding box center [248, 187] width 97 height 7
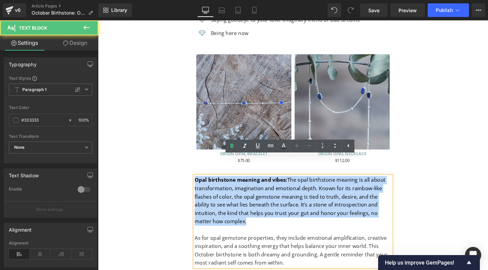
click at [213, 184] on strong "Opal birthstone meaning and vibes:" at bounding box center [248, 187] width 97 height 7
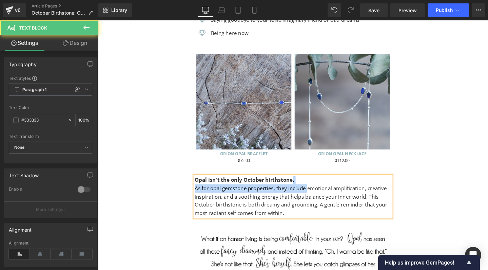
drag, startPoint x: 300, startPoint y: 169, endPoint x: 315, endPoint y: 174, distance: 16.1
click at [315, 184] on div "Opal isn't the only October birthstone. As for opal gemstone properties, they i…" at bounding box center [303, 205] width 207 height 43
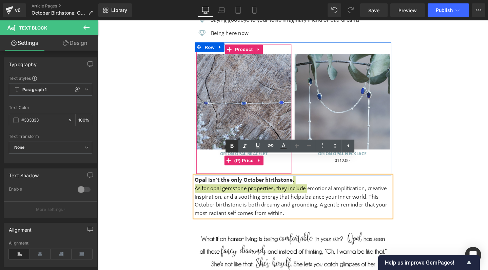
click at [233, 144] on icon at bounding box center [232, 145] width 3 height 4
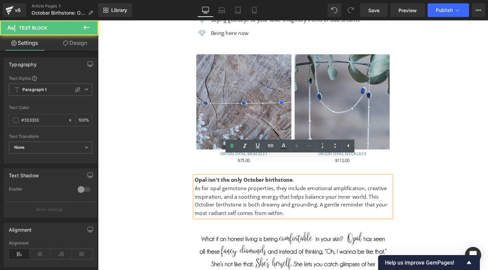
drag, startPoint x: 301, startPoint y: 169, endPoint x: 311, endPoint y: 169, distance: 10.5
click at [311, 184] on p "Opal isn't the only October birthstone ." at bounding box center [303, 188] width 207 height 9
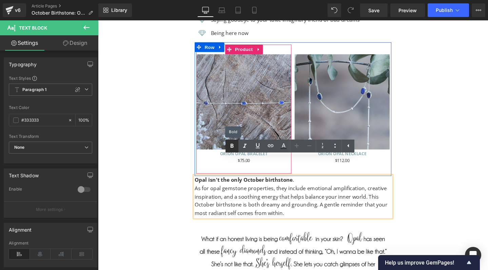
click at [232, 146] on icon at bounding box center [232, 146] width 8 height 8
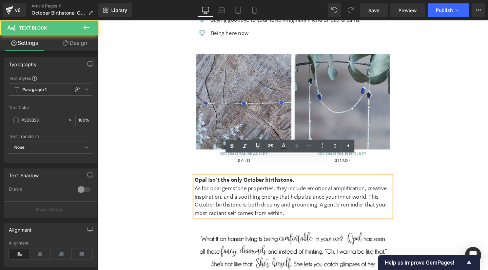
drag, startPoint x: 302, startPoint y: 170, endPoint x: 319, endPoint y: 170, distance: 17.0
click at [319, 184] on p "Opal isn't the only October birthstone ." at bounding box center [303, 188] width 207 height 9
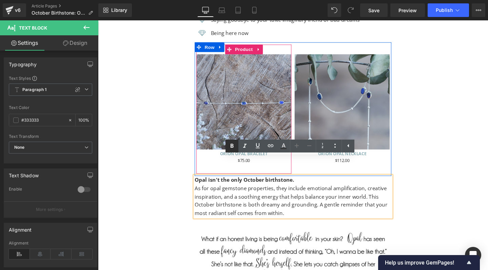
click at [233, 144] on icon at bounding box center [232, 145] width 3 height 4
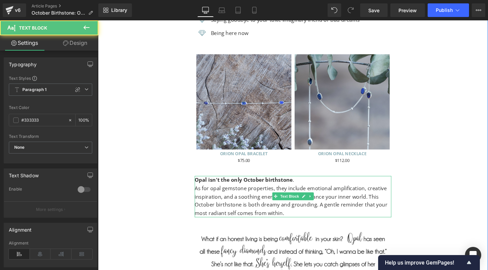
click at [251, 193] on span "As for opal gemstone properties, they include emotional amplification, creative…" at bounding box center [301, 210] width 203 height 34
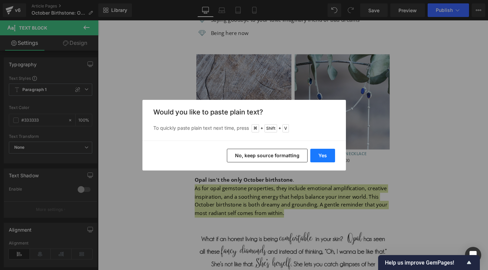
click at [321, 153] on button "Yes" at bounding box center [322, 156] width 25 height 14
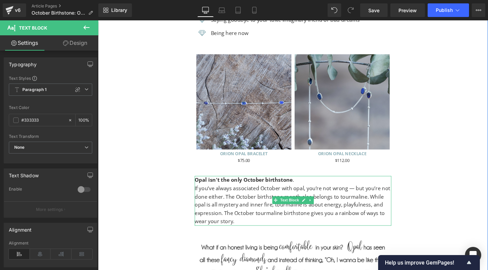
click at [201, 193] on p "If you’ve always associated October with opal, you’re not wrong — but you’re no…" at bounding box center [303, 214] width 207 height 43
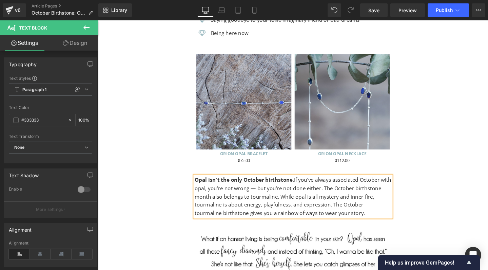
click at [274, 184] on span "If you’ve always associated October with opal, you’re not wrong — but you’re no…" at bounding box center [303, 205] width 207 height 42
drag, startPoint x: 345, startPoint y: 193, endPoint x: 377, endPoint y: 196, distance: 32.0
click at [377, 196] on span "If you’ve always associated October with opal, you’re not wrong, but you’re not…" at bounding box center [303, 205] width 207 height 42
drag, startPoint x: 374, startPoint y: 194, endPoint x: 399, endPoint y: 191, distance: 25.7
click at [399, 191] on span "If you’ve always associated October with opal, you’re not wrong, but you’re not…" at bounding box center [303, 205] width 207 height 42
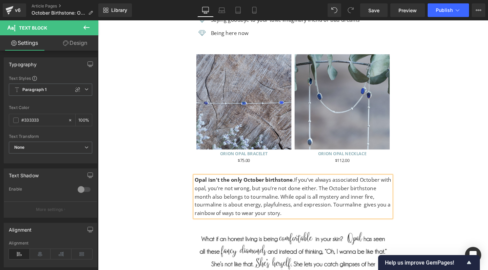
click at [298, 194] on span "If you’ve always associated October with opal, you’re not wrong, but you’re not…" at bounding box center [303, 205] width 207 height 42
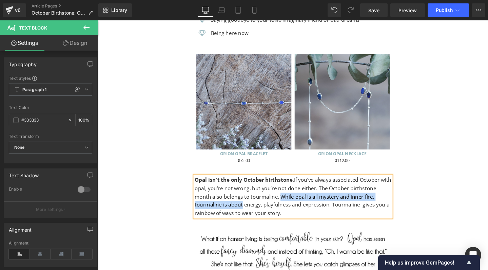
drag, startPoint x: 288, startPoint y: 184, endPoint x: 248, endPoint y: 196, distance: 42.1
click at [248, 196] on span "If you’ve always associated October with opal, you’re not wrong, but you’re not…" at bounding box center [303, 205] width 207 height 42
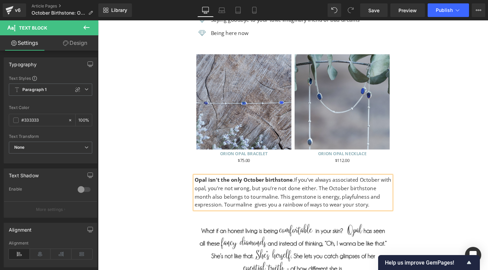
click at [261, 194] on span "If you’ve always associated October with opal, you’re not wrong, but you’re not…" at bounding box center [303, 201] width 207 height 34
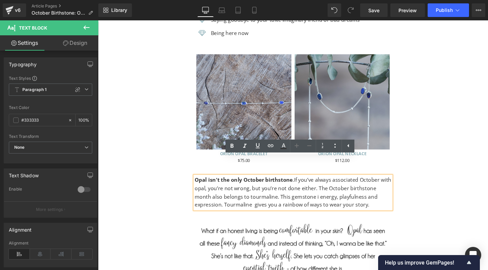
click at [285, 186] on span "If you’ve always associated October with opal, you’re not wrong, but you’re not…" at bounding box center [303, 201] width 207 height 34
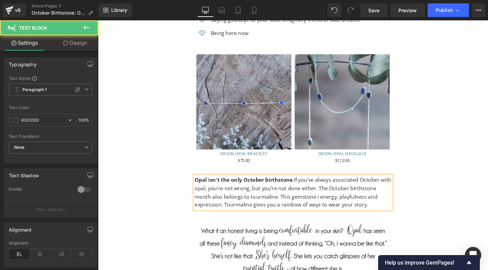
click at [390, 195] on p "Opal isn't the only October birthstone . If you’ve always associated October wi…" at bounding box center [303, 201] width 207 height 35
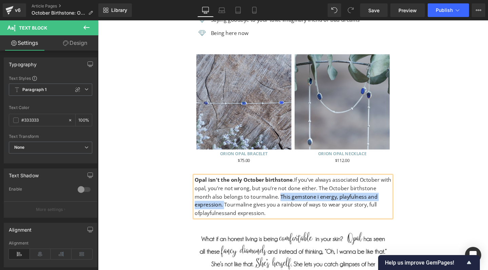
drag, startPoint x: 287, startPoint y: 185, endPoint x: 230, endPoint y: 193, distance: 58.0
click at [230, 193] on span "If you’ve always associated October with opal, you’re not wrong, but you’re not…" at bounding box center [303, 205] width 207 height 42
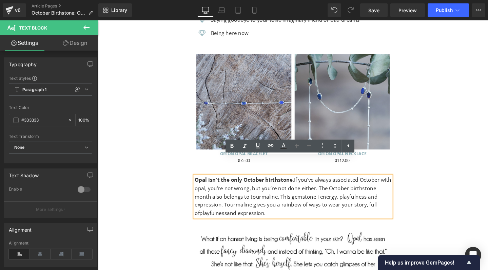
click at [309, 187] on span "If you’ve always associated October with opal, you’re not wrong, but you’re not…" at bounding box center [303, 205] width 207 height 42
drag, startPoint x: 325, startPoint y: 185, endPoint x: 259, endPoint y: 192, distance: 65.6
click at [259, 192] on span "If you’ve always associated October with opal, you’re not wrong, but you’re not…" at bounding box center [303, 205] width 207 height 42
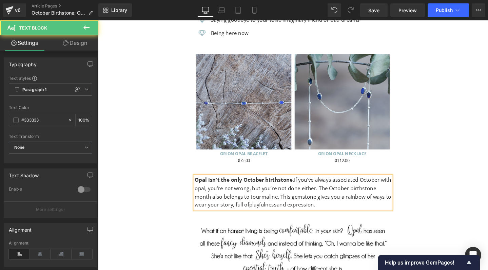
click at [263, 184] on span "If you’ve always associated October with opal, you’re not wrong, but you’re not…" at bounding box center [303, 201] width 207 height 34
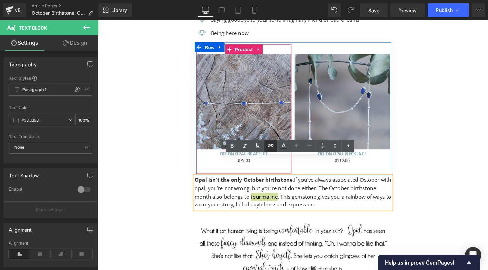
click at [271, 146] on icon at bounding box center [271, 145] width 8 height 8
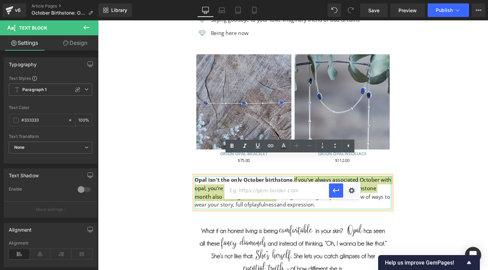
click at [258, 190] on input "text" at bounding box center [277, 190] width 104 height 17
paste input "https://gardensofthesun.com/blogs/news/october-birthstone-tourmaline"
type input "https://gardensofthesun.com/blogs/news/october-birthstone-tourmaline"
click at [335, 191] on icon "button" at bounding box center [336, 190] width 6 height 4
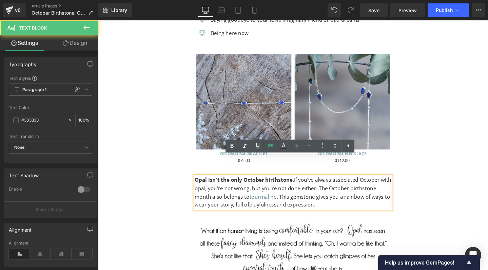
click at [352, 184] on span "If you’ve always associated October with opal, you’re not wrong, but you’re not…" at bounding box center [303, 201] width 207 height 34
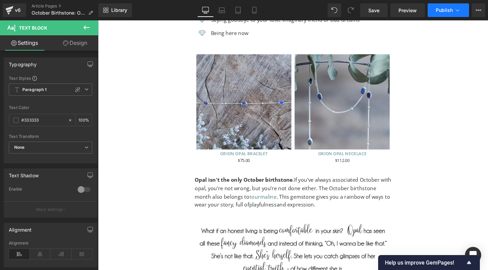
click at [439, 10] on span "Publish" at bounding box center [444, 9] width 17 height 5
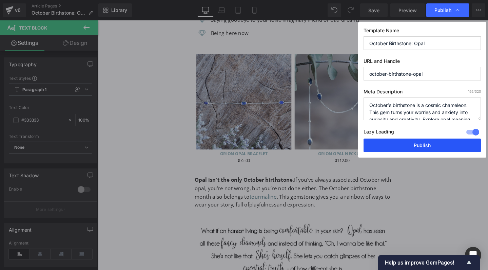
click at [401, 146] on button "Publish" at bounding box center [422, 145] width 117 height 14
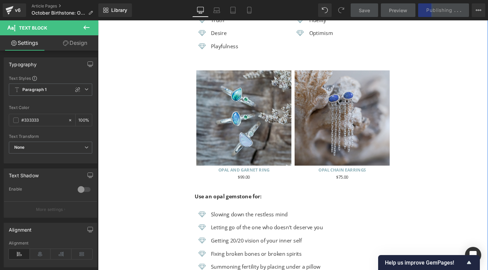
scroll to position [2127, 0]
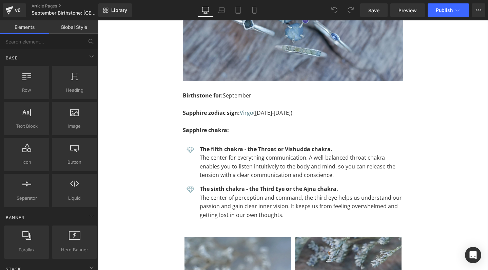
scroll to position [1591, 0]
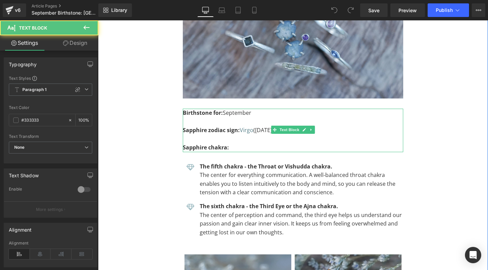
click at [329, 126] on p "Sapphire zodiac sign: Virgo (23 August-22 September)" at bounding box center [293, 130] width 220 height 9
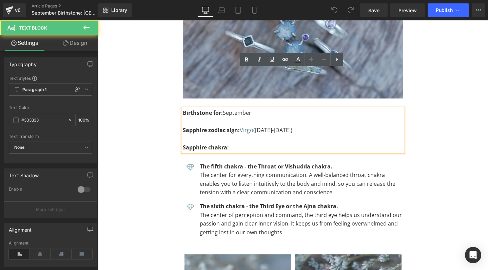
click at [327, 126] on p "Sapphire zodiac sign: Virgo (23 August-22 September)" at bounding box center [293, 130] width 220 height 9
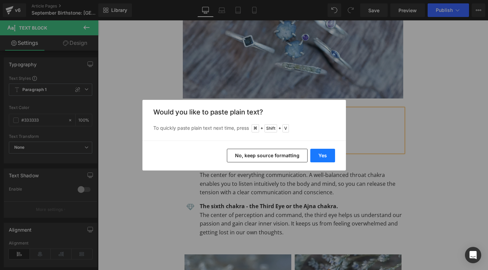
click at [322, 154] on button "Yes" at bounding box center [322, 156] width 25 height 14
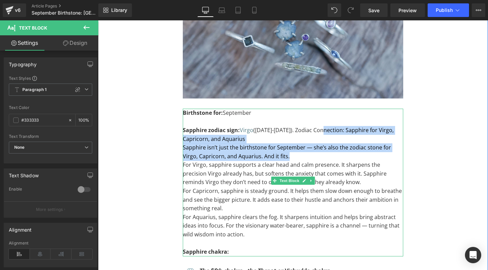
drag, startPoint x: 323, startPoint y: 90, endPoint x: 328, endPoint y: 113, distance: 24.0
click at [328, 113] on div "Birthstone for: September Sapphire zodiac sign: Virgo (23 August-22 September).…" at bounding box center [293, 183] width 220 height 148
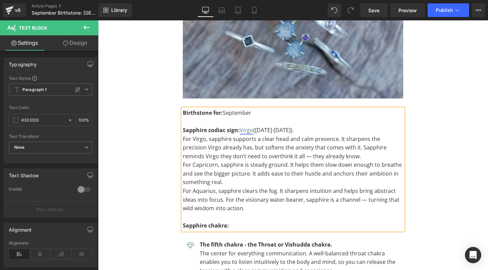
click at [240, 126] on link "Virgo" at bounding box center [247, 129] width 14 height 7
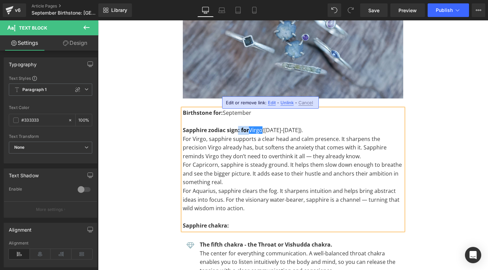
drag, startPoint x: 247, startPoint y: 91, endPoint x: 235, endPoint y: 93, distance: 12.0
click at [235, 126] on strong "Sapphire zodiac sign: for" at bounding box center [216, 129] width 66 height 7
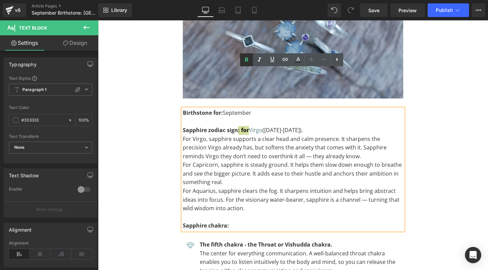
click at [247, 57] on icon at bounding box center [247, 60] width 8 height 8
click at [336, 126] on p "Sapphire zodiac sign : for Virgo (23 August-22 September)." at bounding box center [293, 130] width 220 height 9
drag, startPoint x: 328, startPoint y: 90, endPoint x: 206, endPoint y: 98, distance: 122.4
click at [206, 109] on div "Birthstone for: September Sapphire zodiac sign : for Virgo (23 August-22 Septem…" at bounding box center [293, 169] width 220 height 121
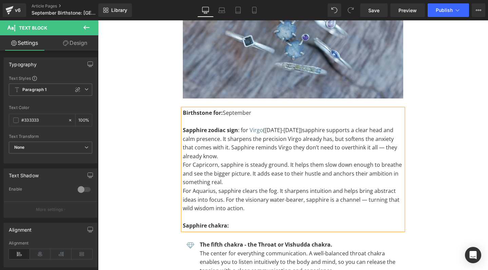
click at [397, 126] on span "sapphire supports a clear head and calm presence. It sharpens the precision Vir…" at bounding box center [290, 143] width 214 height 34
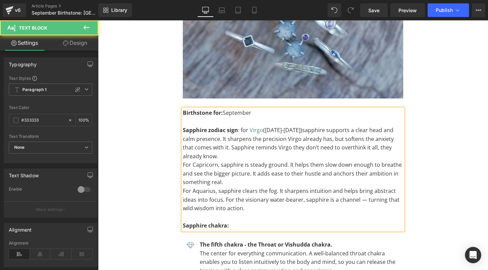
click at [362, 187] on p "For Aquarius, sapphire clears the fog. It sharpens intuition and helps bring ab…" at bounding box center [293, 200] width 220 height 26
click at [208, 160] on p "For Capricorn, sapphire is steady ground. It helps them slow down enough to bre…" at bounding box center [293, 173] width 220 height 26
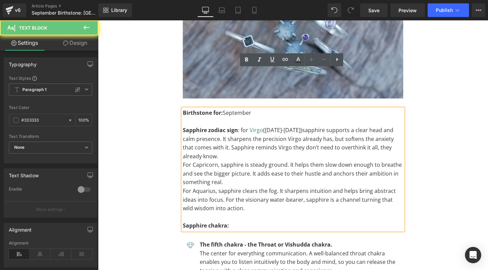
click at [208, 160] on p "For Capricorn, sapphire is steady ground. It helps them slow down enough to bre…" at bounding box center [293, 173] width 220 height 26
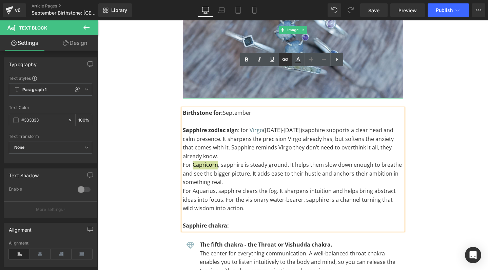
click at [286, 56] on icon at bounding box center [285, 59] width 8 height 8
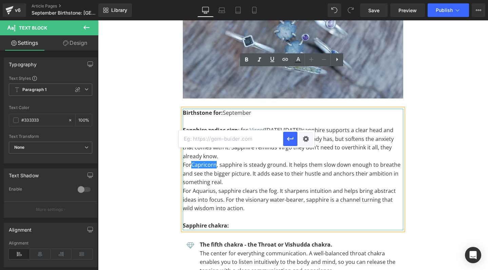
click at [241, 136] on input "text" at bounding box center [231, 138] width 104 height 17
paste input "https://gardensofthesun.com/blogs/news/capricorn-zodiac-birthstone"
type input "https://gardensofthesun.com/blogs/news/capricorn-zodiac-birthstone"
click at [290, 138] on icon "button" at bounding box center [290, 139] width 6 height 4
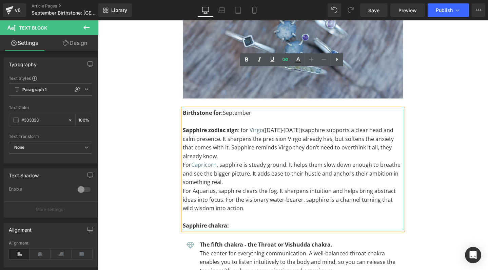
click at [205, 187] on p "For Aquarius, sapphire clears the fog. It sharpens intuition and helps bring ab…" at bounding box center [293, 200] width 220 height 26
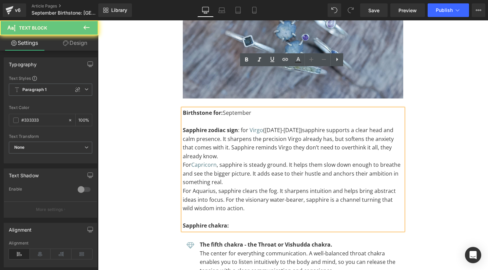
click at [205, 187] on p "For Aquarius, sapphire clears the fog. It sharpens intuition and helps bring ab…" at bounding box center [293, 200] width 220 height 26
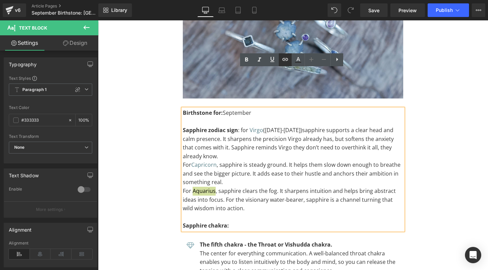
click at [285, 59] on icon at bounding box center [286, 59] width 6 height 3
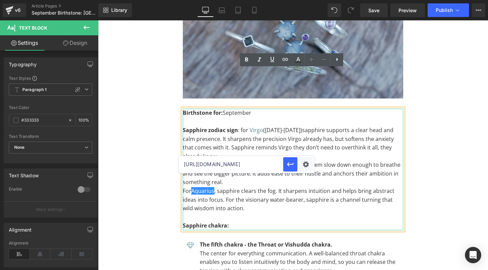
click at [252, 166] on input "https://gardensofthesun.com/blogs/news/capricorn-zodiac-birthstone" at bounding box center [231, 164] width 104 height 17
paste input "https://gardensofthesun.com/blogs/news/aquarius-zodiac-birthstone"
type input "https://gardensofthesun.com/blogs/news/aquarius-zodiac-birthstone"
click at [293, 167] on icon "button" at bounding box center [290, 164] width 8 height 8
click at [310, 213] on p at bounding box center [293, 217] width 220 height 9
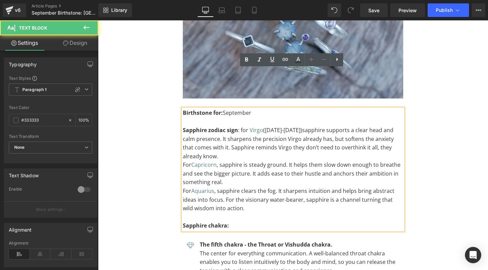
click at [241, 126] on p "Sapphire zodiac sign : for Virgo (23 August-22 September) sapphire supports a c…" at bounding box center [293, 143] width 220 height 35
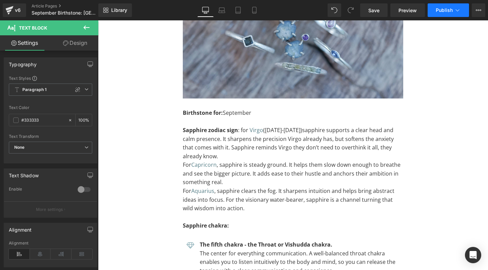
click at [447, 9] on span "Publish" at bounding box center [444, 9] width 17 height 5
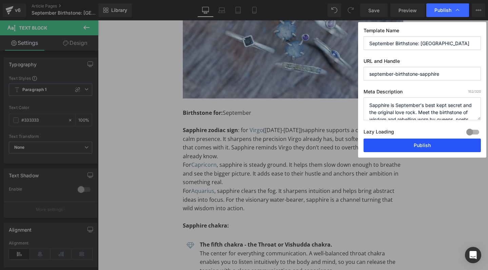
click at [404, 148] on button "Publish" at bounding box center [422, 145] width 117 height 14
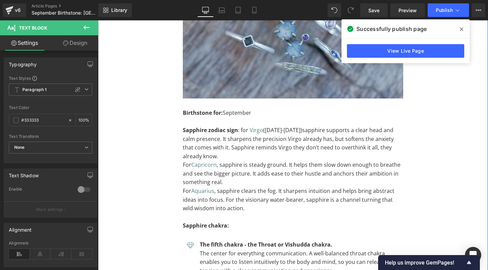
click at [462, 28] on icon at bounding box center [461, 28] width 3 height 5
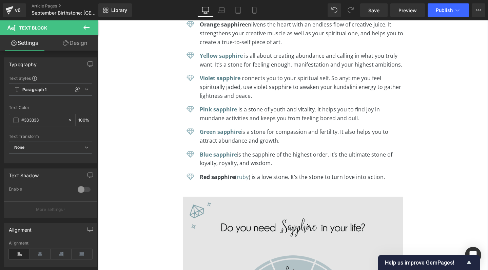
scroll to position [4238, 0]
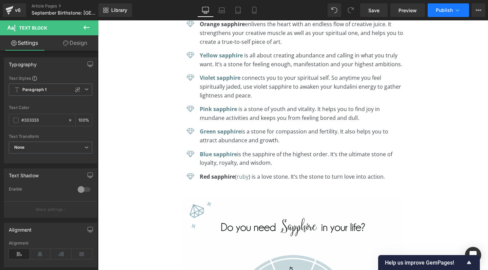
click at [459, 9] on icon at bounding box center [457, 10] width 7 height 7
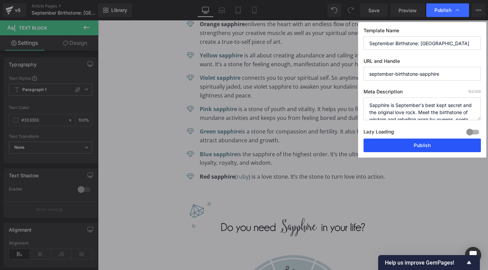
click at [420, 142] on button "Publish" at bounding box center [422, 145] width 117 height 14
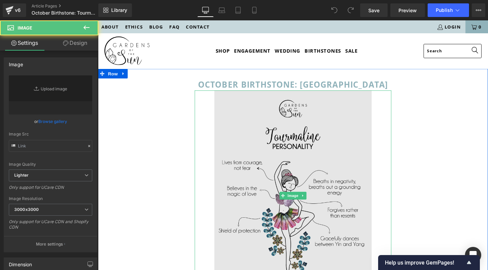
click at [288, 149] on img at bounding box center [303, 204] width 166 height 221
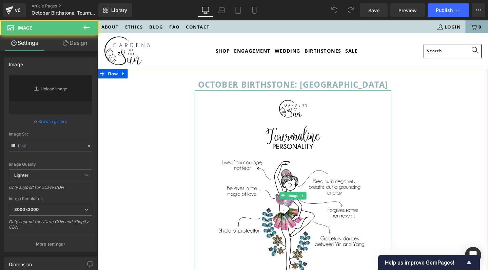
type input "https://ucarecdn.com/d569cb5a-a846-4622-9893-815c641b8ed3/-/format/auto/-/previ…"
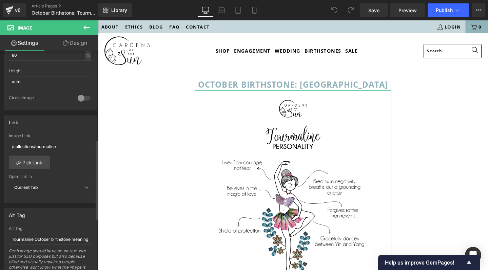
scroll to position [229, 0]
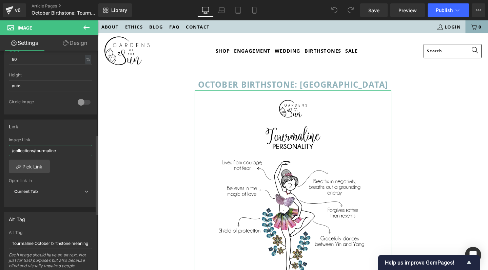
click at [68, 151] on input "/collections/tourmaline" at bounding box center [50, 150] width 83 height 11
type input "/collections/tourmaline-jewelry"
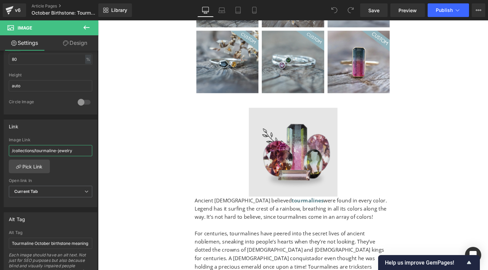
scroll to position [414, 0]
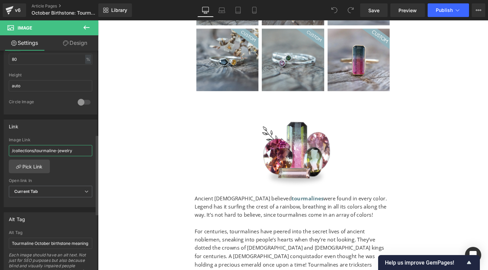
click at [79, 149] on input "/collections/tourmaline-jewelry" at bounding box center [50, 150] width 83 height 11
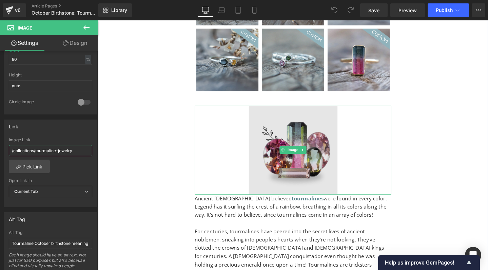
click at [287, 165] on img at bounding box center [303, 156] width 93 height 93
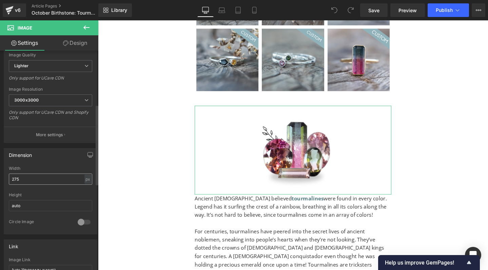
scroll to position [167, 0]
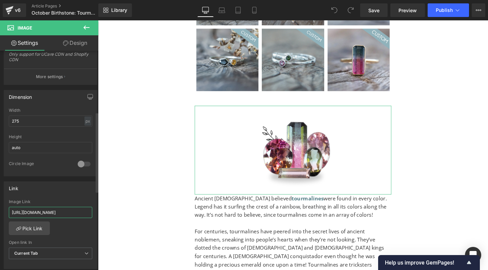
click at [42, 211] on input "https://gardensofthesun.com/collections/tourmaline-jewelry" at bounding box center [50, 212] width 83 height 11
click at [61, 211] on input "https://gardensofthesun.com/collections/tourmaline-jewelry" at bounding box center [50, 212] width 83 height 11
click at [67, 211] on input "https://gardensofthesun.com/collections/tourmaline-jewelry" at bounding box center [50, 212] width 83 height 11
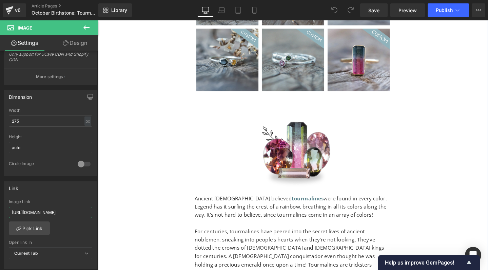
drag, startPoint x: 165, startPoint y: 232, endPoint x: 120, endPoint y: 224, distance: 45.5
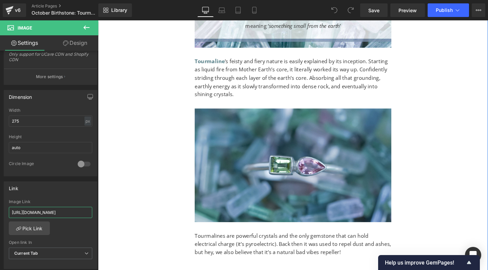
scroll to position [979, 0]
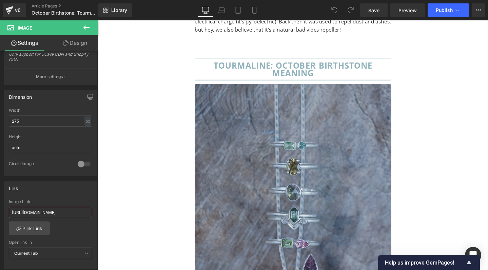
click at [276, 144] on img at bounding box center [303, 225] width 207 height 276
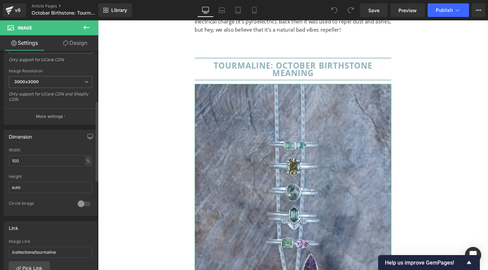
scroll to position [210, 0]
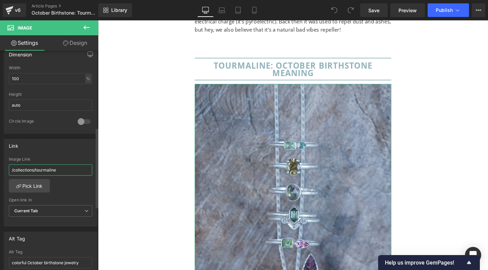
click at [35, 168] on input "/collections/tourmaline" at bounding box center [50, 169] width 83 height 11
paste input "-jewelry"
type input "/collections/tourmaline-jewelry"
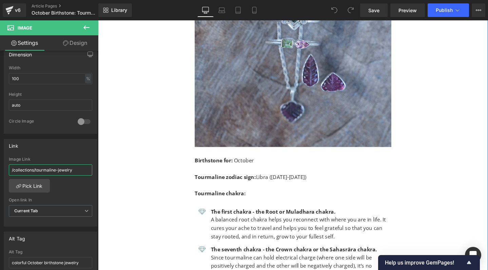
scroll to position [1174, 0]
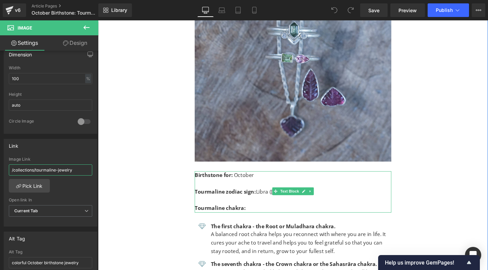
click at [207, 179] on strong "Birthstone for:" at bounding box center [220, 182] width 40 height 7
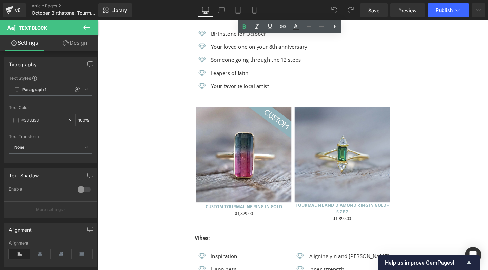
scroll to position [1662, 0]
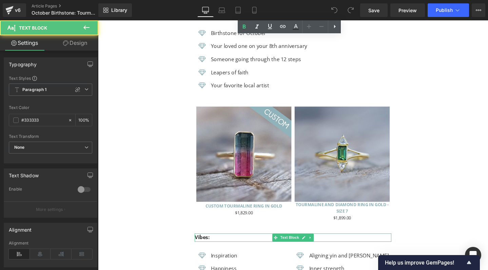
click at [201, 245] on b "Vibes:" at bounding box center [208, 248] width 16 height 7
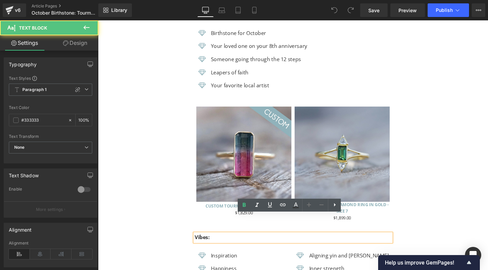
click at [206, 245] on b "Vibes:" at bounding box center [208, 248] width 16 height 7
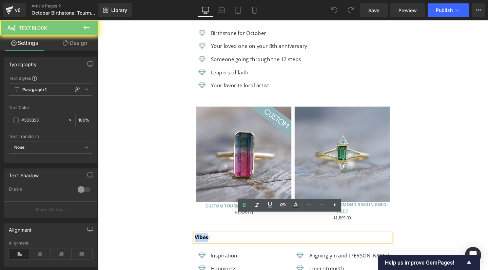
click at [206, 245] on b "Vibes:" at bounding box center [208, 248] width 16 height 7
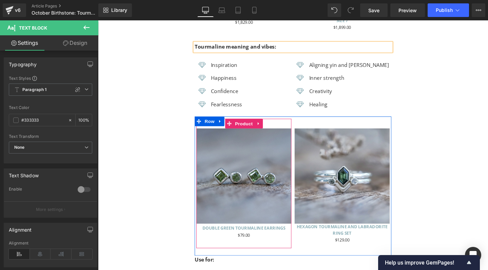
scroll to position [1983, 0]
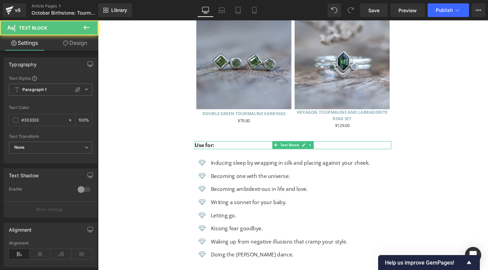
click at [209, 148] on b "Use for:" at bounding box center [210, 151] width 21 height 7
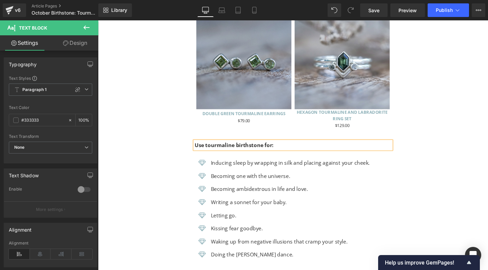
click at [254, 148] on b "Use tourmaline birthstone for:" at bounding box center [241, 151] width 83 height 7
click at [210, 148] on b "Use tourmaline gemstone for:" at bounding box center [240, 151] width 81 height 7
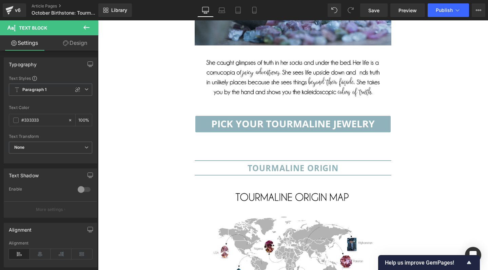
scroll to position [2387, 0]
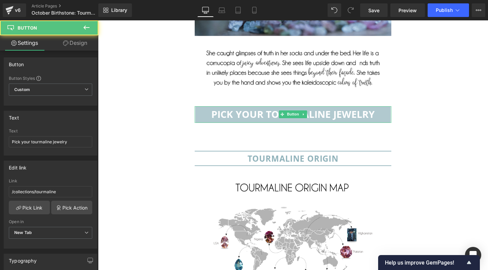
click at [272, 115] on span "Pick your tourmaline jewelry" at bounding box center [303, 118] width 172 height 7
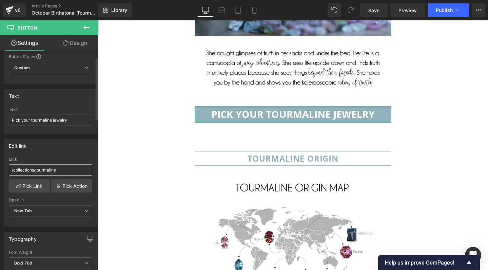
scroll to position [22, 0]
click at [51, 170] on input "/collections/tourmaline" at bounding box center [50, 169] width 83 height 11
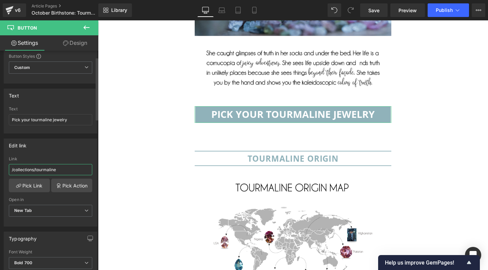
paste input "-jewelry"
type input "/collections/tourmaline-jewelry"
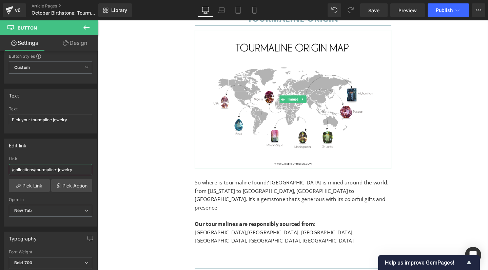
scroll to position [2549, 0]
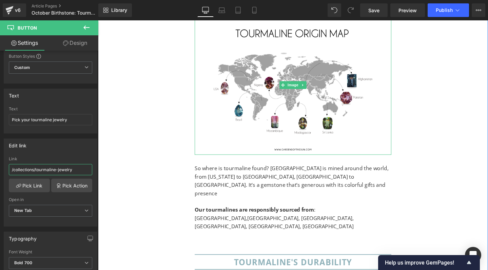
click at [265, 107] on img at bounding box center [303, 88] width 207 height 146
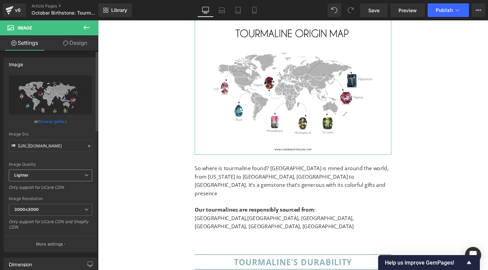
scroll to position [154, 0]
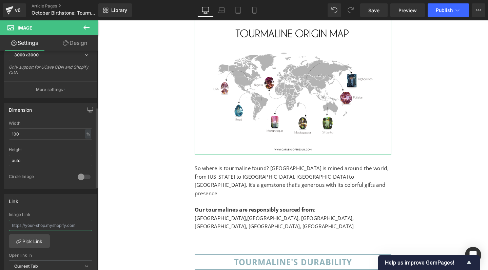
click at [50, 225] on input "text" at bounding box center [50, 224] width 83 height 11
paste input "/collections/tourmaline-jewelry"
type input "/collections/tourmaline-jewelry"
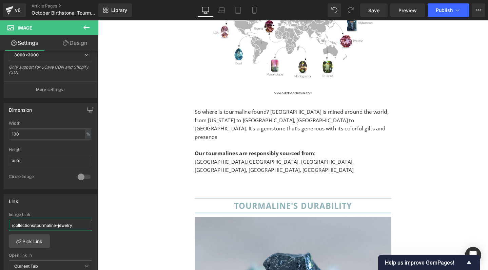
scroll to position [2705, 0]
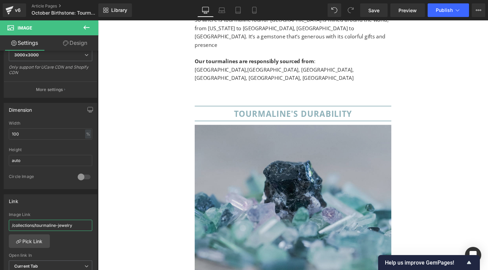
click at [254, 160] on img at bounding box center [303, 207] width 207 height 155
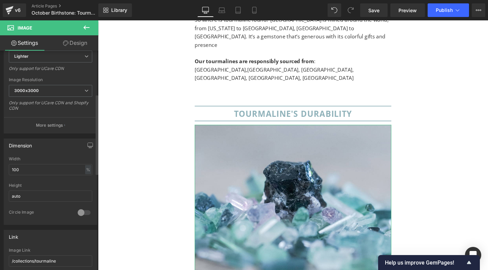
scroll to position [269, 0]
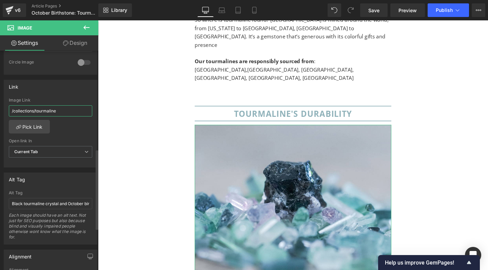
click at [47, 113] on input "/collections/tourmaline" at bounding box center [50, 110] width 83 height 11
paste input "-jewelry"
type input "/collections/tourmaline-jewelry"
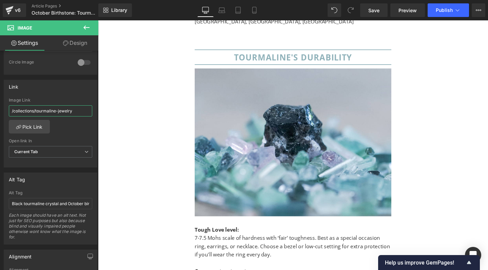
scroll to position [2777, 0]
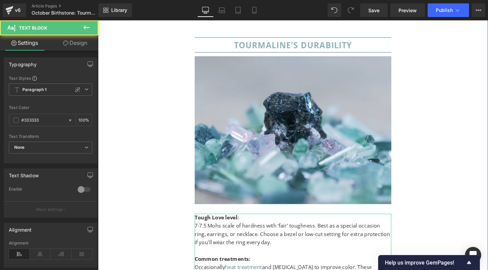
click at [202, 232] on p "7-7.5 Mohs scale of hardness with ‘fair’ toughness. Best as a special occasion …" at bounding box center [303, 245] width 207 height 26
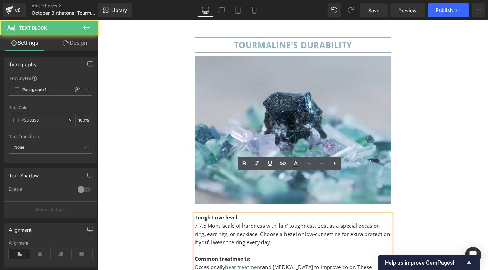
click at [203, 232] on p "7-7.5 Mohs scale of hardness with ‘fair’ toughness. Best as a special occasion …" at bounding box center [303, 245] width 207 height 26
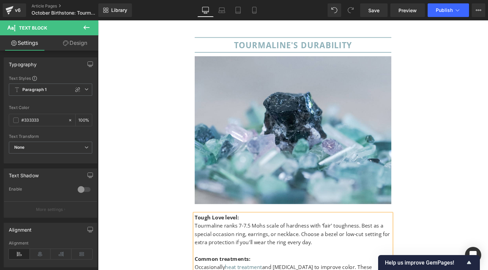
click at [257, 232] on p "Tourmaline ranks 7-7.5 Mohs scale of hardness with ‘fair’ toughness. Best as a …" at bounding box center [303, 245] width 207 height 26
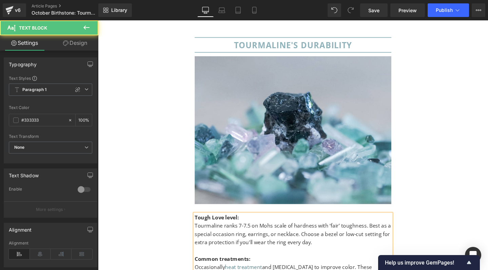
click at [276, 232] on p "Tourmaline ranks 7-7.5 on Mohs scale of hardness with ‘fair’ toughness. Best as…" at bounding box center [303, 245] width 207 height 26
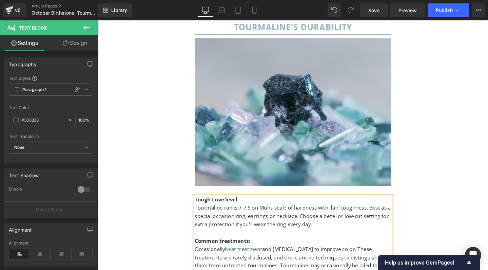
scroll to position [2803, 0]
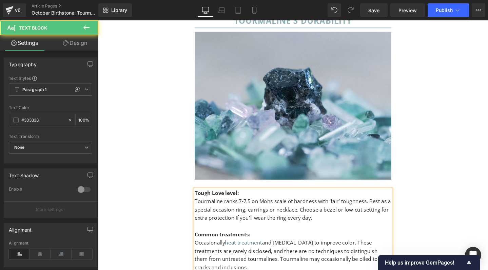
click at [370, 206] on p "Tourmaline ranks 7-7.5 on Mohs scale of hardness with ‘fair’ toughness. Best as…" at bounding box center [303, 219] width 207 height 26
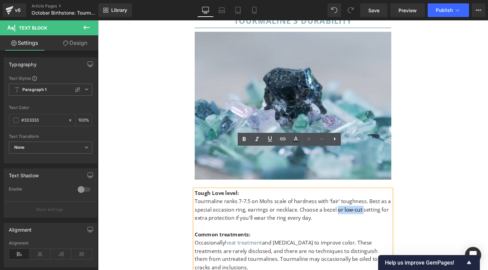
drag, startPoint x: 348, startPoint y: 177, endPoint x: 373, endPoint y: 177, distance: 25.5
click at [373, 206] on p "Tourmaline ranks 7-7.5 on Mohs scale of hardness with ‘fair’ toughness. Best as…" at bounding box center [303, 219] width 207 height 26
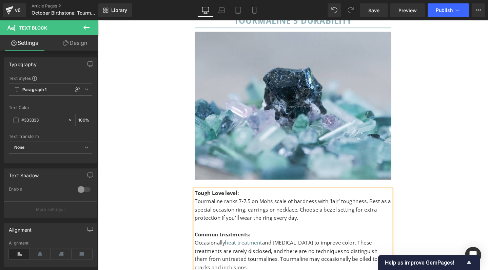
click at [224, 242] on strong "Common treatments:" at bounding box center [229, 245] width 59 height 7
click at [203, 250] on p "Occasionally heat treatment and irradiation to improve color. These treatments …" at bounding box center [303, 267] width 207 height 35
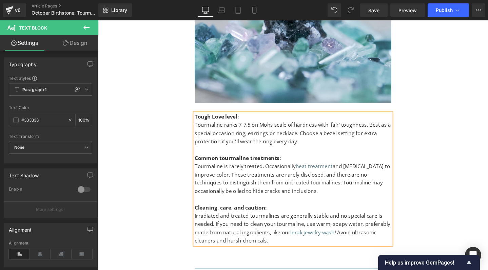
scroll to position [2883, 0]
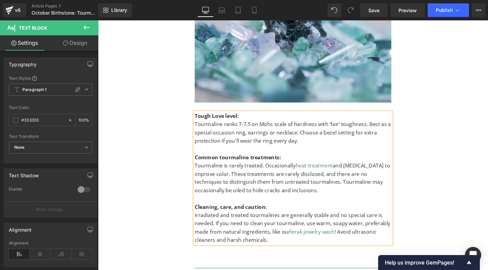
click at [236, 213] on strong "Cleaning, care, and caution:" at bounding box center [238, 216] width 76 height 7
click at [270, 213] on strong "Cleaning, care and caution:" at bounding box center [237, 216] width 74 height 7
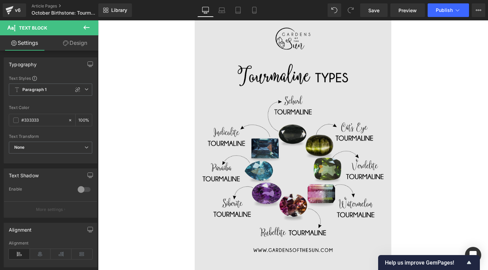
scroll to position [3159, 0]
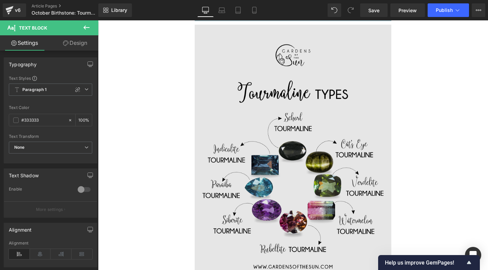
click at [294, 166] on img at bounding box center [303, 163] width 207 height 276
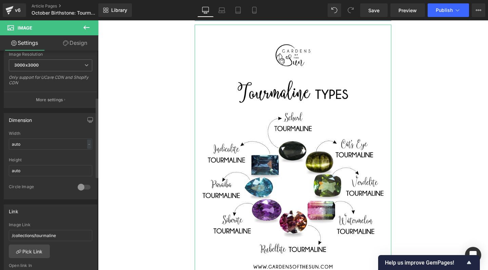
scroll to position [162, 0]
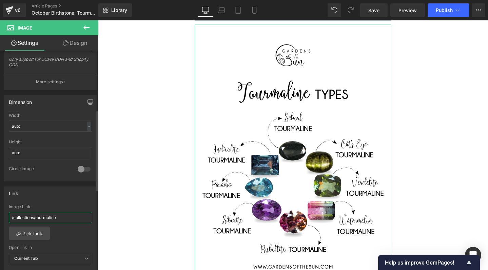
click at [39, 215] on input "/collections/tourmaline" at bounding box center [50, 217] width 83 height 11
paste input "-jewelry"
type input "/collections/tourmaline-jewelry"
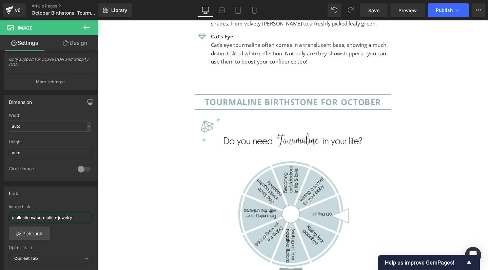
scroll to position [3758, 0]
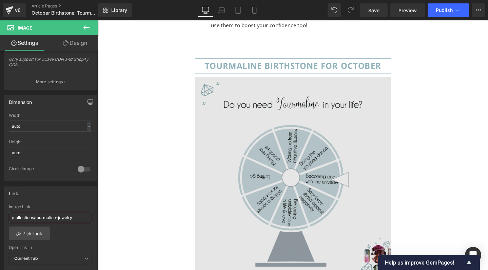
click at [288, 138] on img at bounding box center [303, 183] width 207 height 207
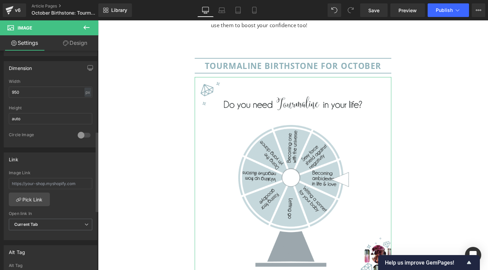
scroll to position [220, 0]
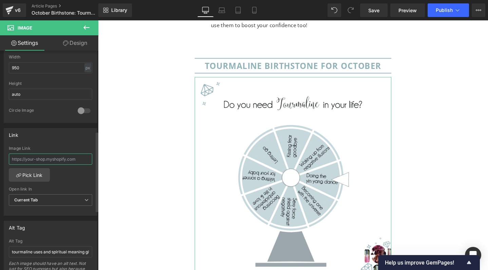
click at [38, 157] on input "text" at bounding box center [50, 158] width 83 height 11
paste input "/collections/tourmaline-jewelry"
type input "/collections/tourmaline-jewelry"
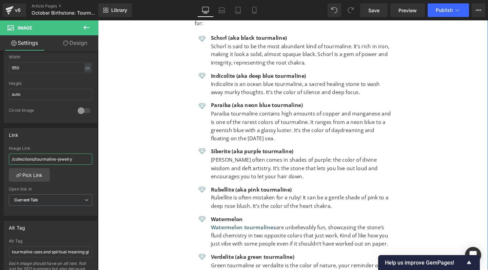
scroll to position [3450, 0]
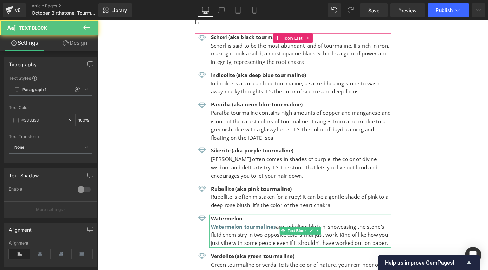
click at [244, 225] on strong "Watermelon" at bounding box center [234, 228] width 34 height 7
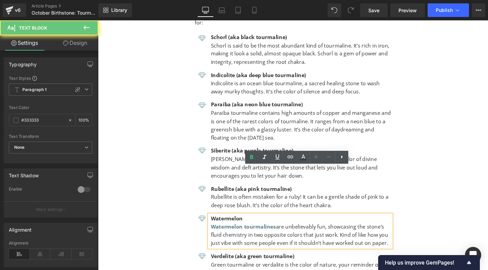
click at [253, 225] on p "Watermelon" at bounding box center [312, 229] width 190 height 9
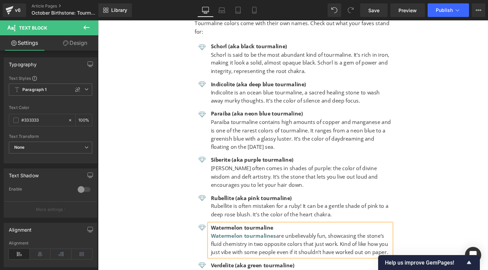
scroll to position [3505, 0]
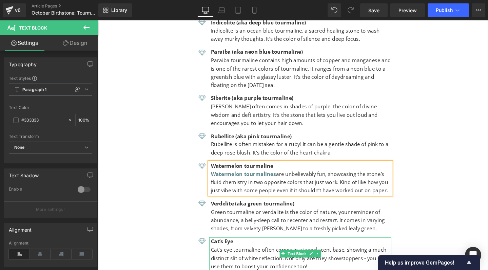
click at [240, 249] on p "Cat’s Eye" at bounding box center [312, 253] width 190 height 9
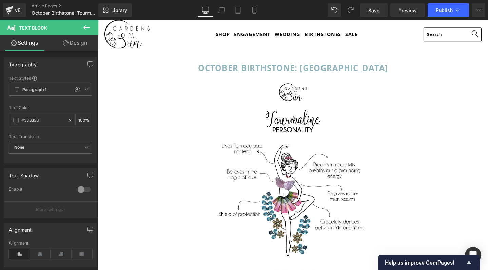
scroll to position [20, 0]
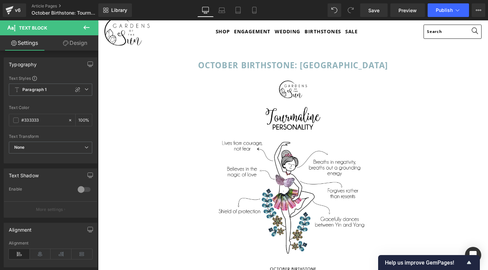
click at [88, 29] on icon at bounding box center [86, 27] width 8 height 8
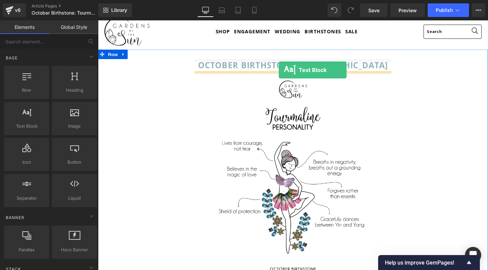
drag, startPoint x: 130, startPoint y: 147, endPoint x: 288, endPoint y: 73, distance: 174.8
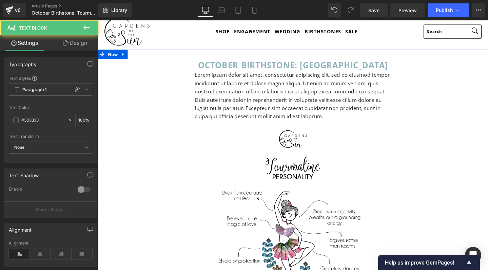
click at [262, 86] on p "Lorem ipsum dolor sit amet, consectetur adipiscing elit, sed do eiusmod tempor …" at bounding box center [303, 100] width 207 height 52
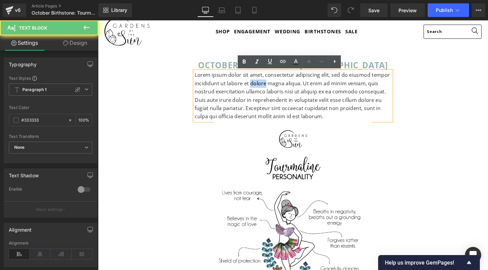
click at [262, 86] on p "Lorem ipsum dolor sit amet, consectetur adipiscing elit, sed do eiusmod tempor …" at bounding box center [303, 100] width 207 height 52
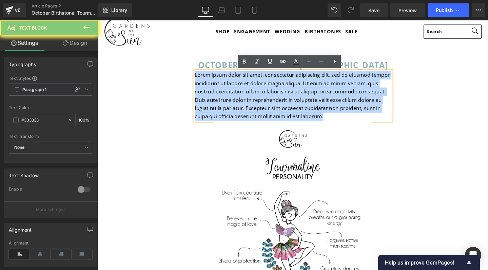
click at [262, 86] on p "Lorem ipsum dolor sit amet, consectetur adipiscing elit, sed do eiusmod tempor …" at bounding box center [303, 100] width 207 height 52
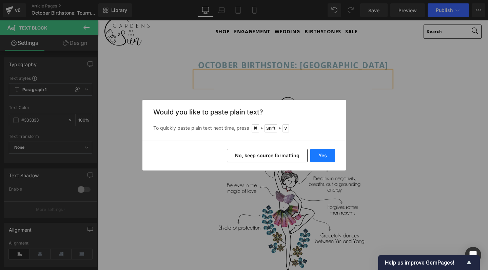
click at [322, 158] on button "Yes" at bounding box center [322, 156] width 25 height 14
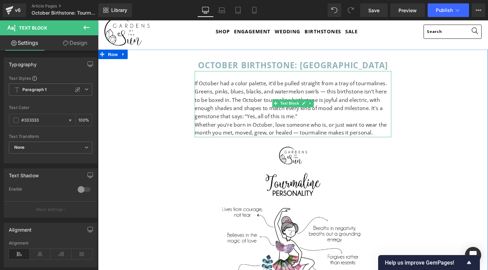
click at [226, 89] on p "If October had a color palette, it’d be pulled straight from a tray of tourmali…" at bounding box center [303, 103] width 207 height 43
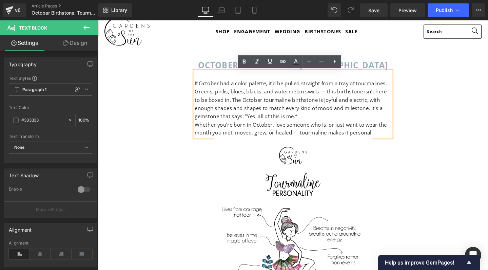
click at [333, 96] on p "If October had a color palette, it’d be pulled straight from a tray of tourmali…" at bounding box center [303, 103] width 207 height 43
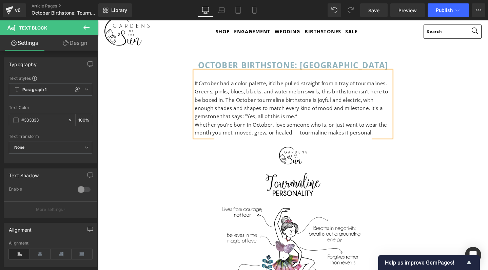
click at [336, 96] on p "If October had a color palette, it’d be pulled straight from a tray of tourmali…" at bounding box center [303, 103] width 207 height 43
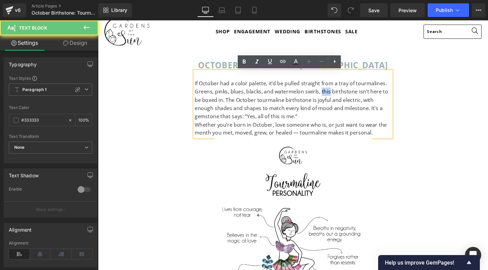
click at [336, 96] on p "If October had a color palette, it’d be pulled straight from a tray of tourmali…" at bounding box center [303, 103] width 207 height 43
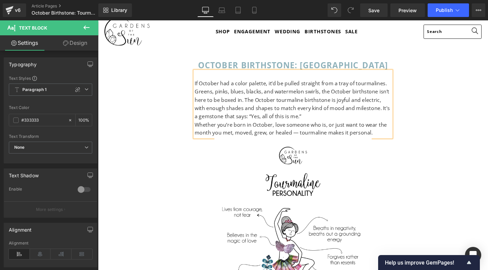
click at [336, 96] on p "If October had a color palette, it’d be pulled straight from a tray of tourmali…" at bounding box center [303, 103] width 207 height 43
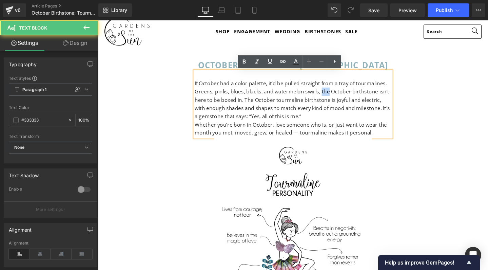
click at [336, 96] on p "If October had a color palette, it’d be pulled straight from a tray of tourmali…" at bounding box center [303, 103] width 207 height 43
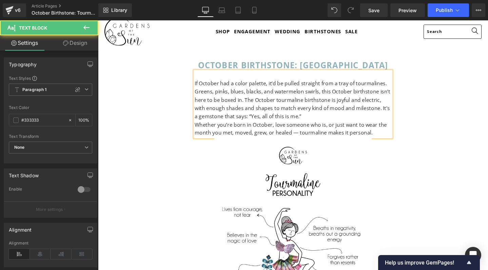
click at [357, 95] on p "If October had a color palette, it’d be pulled straight from a tray of tourmali…" at bounding box center [303, 103] width 207 height 43
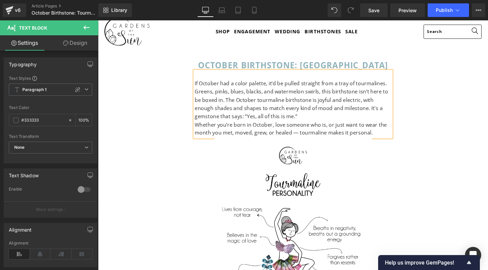
click at [374, 112] on p "If October had a color palette, it’d be pulled straight from a tray of tourmali…" at bounding box center [303, 103] width 207 height 43
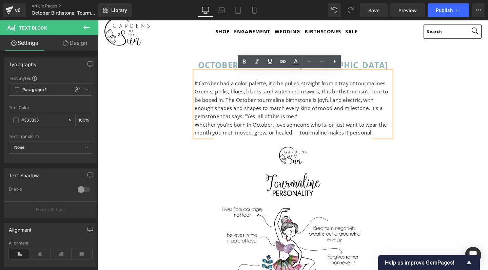
click at [206, 128] on p "Whether you’re born in October, love someone who is, or just want to wear the m…" at bounding box center [303, 134] width 207 height 17
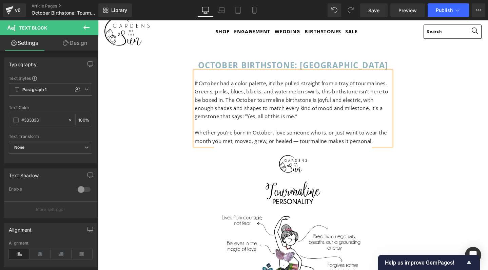
click at [275, 146] on p "Whether you’re born in October, love someone who is, or just want to wear the m…" at bounding box center [303, 142] width 207 height 17
click at [304, 146] on p "Whether you’re born in October, love someone who is, or just want to wear the m…" at bounding box center [303, 142] width 207 height 17
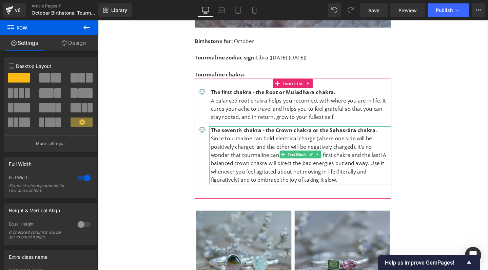
scroll to position [1364, 0]
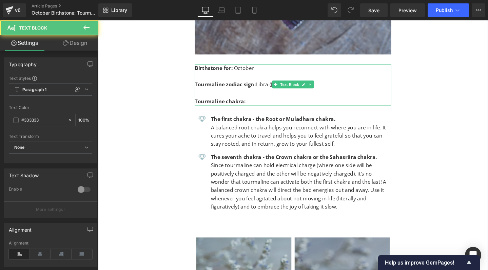
click at [354, 84] on p "Tourmaline zodiac sign: Libra (23 September-22 October)" at bounding box center [303, 88] width 207 height 9
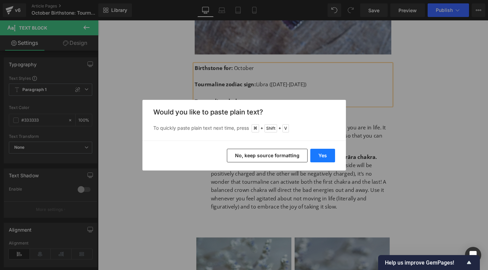
click at [319, 154] on button "Yes" at bounding box center [322, 156] width 25 height 14
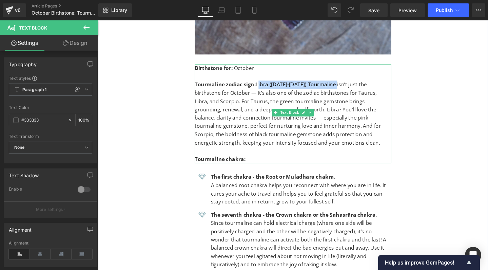
drag, startPoint x: 264, startPoint y: 71, endPoint x: 349, endPoint y: 73, distance: 85.2
click at [349, 84] on p "Tourmaline zodiac sign: Libra (23 September-22 October) Tourmaline isn’t just t…" at bounding box center [303, 119] width 207 height 70
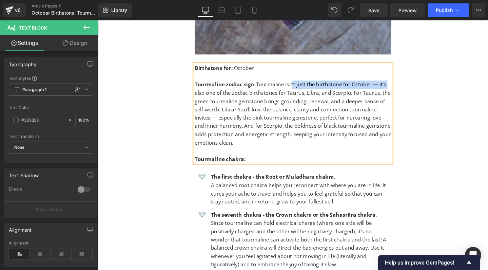
drag, startPoint x: 298, startPoint y: 71, endPoint x: 399, endPoint y: 69, distance: 100.4
click at [399, 84] on p "Tourmaline zodiac sign: Tourmaline isn’t just the birthstone for October — it’s…" at bounding box center [303, 119] width 207 height 70
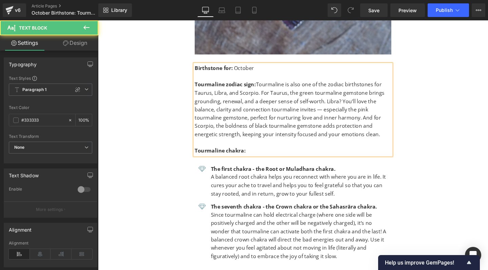
click at [232, 84] on p "Tourmaline zodiac sign: Tourmaline is also one of the zodiac birthstones for Ta…" at bounding box center [303, 114] width 207 height 61
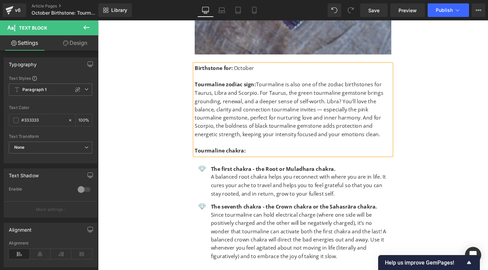
click at [327, 95] on p "Tourmaline zodiac sign: Tourmaline is also one of the zodiac birthstones for Ta…" at bounding box center [303, 114] width 207 height 61
drag, startPoint x: 224, startPoint y: 107, endPoint x: 255, endPoint y: 105, distance: 31.3
click at [255, 105] on p "Tourmaline zodiac sign: Tourmaline is also one of the zodiac birthstones for Ta…" at bounding box center [303, 114] width 207 height 61
click at [305, 105] on p "Tourmaline zodiac sign: Tourmaline is also one of the zodiac birthstones for Ta…" at bounding box center [303, 114] width 207 height 61
click at [372, 103] on p "Tourmaline zodiac sign: Tourmaline is also one of the zodiac birthstones for Ta…" at bounding box center [303, 114] width 207 height 61
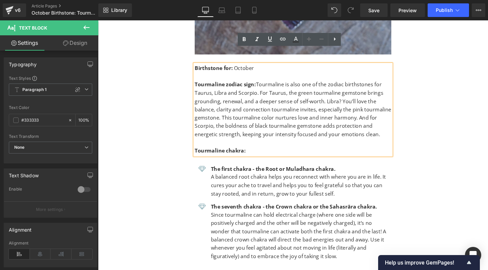
click at [341, 89] on p "Tourmaline zodiac sign: Tourmaline is also one of the zodiac birthstones for Ta…" at bounding box center [303, 114] width 207 height 61
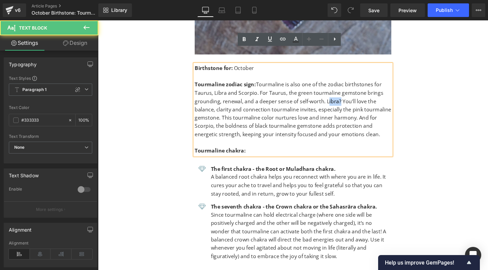
click at [341, 89] on p "Tourmaline zodiac sign: Tourmaline is also one of the zodiac birthstones for Ta…" at bounding box center [303, 114] width 207 height 61
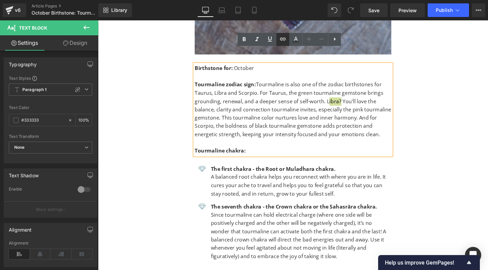
click at [285, 37] on icon at bounding box center [283, 39] width 8 height 8
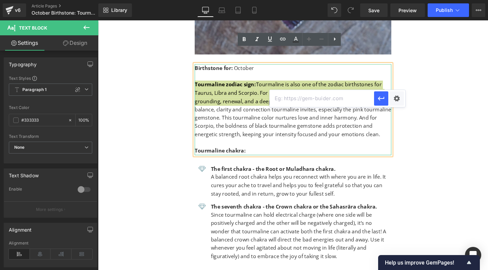
click at [303, 100] on input "text" at bounding box center [322, 98] width 104 height 17
paste input "https://gardensofthesun.com/blogs/news/libra-zodiac-birthstone"
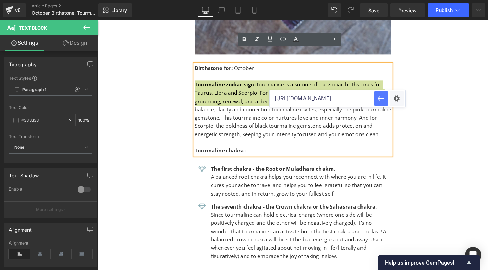
type input "https://gardensofthesun.com/blogs/news/libra-zodiac-birthstone"
click at [382, 99] on icon "button" at bounding box center [381, 98] width 8 height 8
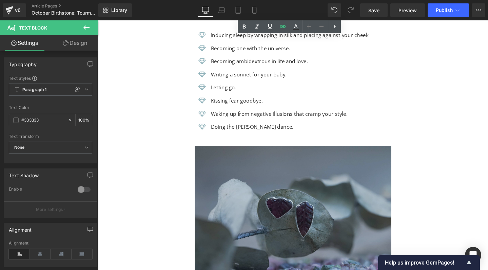
scroll to position [2305, 0]
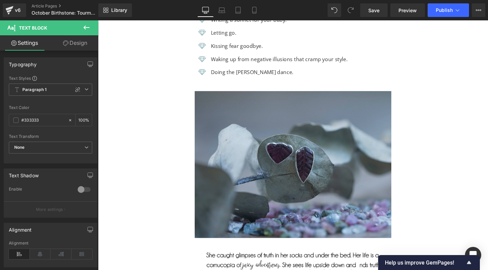
click at [85, 27] on icon at bounding box center [86, 27] width 6 height 4
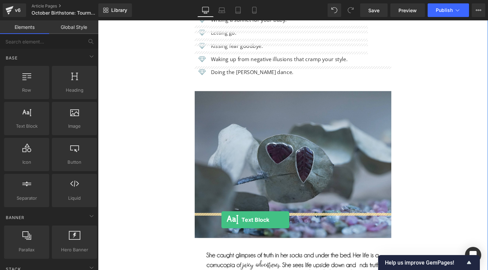
drag, startPoint x: 124, startPoint y: 135, endPoint x: 228, endPoint y: 230, distance: 141.2
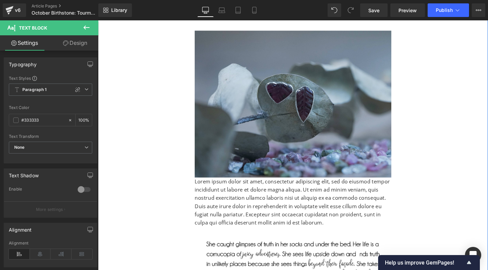
scroll to position [2365, 0]
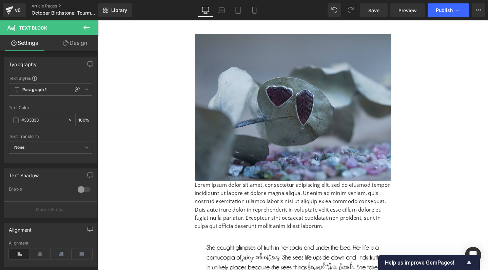
click at [208, 189] on p "Lorem ipsum dolor sit amet, consectetur adipiscing elit, sed do eiusmod tempor …" at bounding box center [303, 215] width 207 height 52
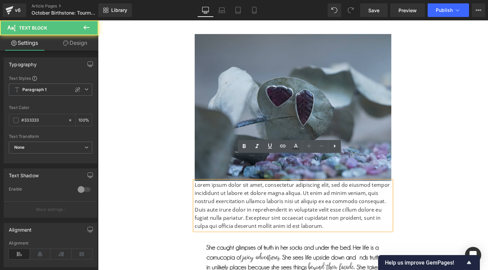
click at [207, 189] on p "Lorem ipsum dolor sit amet, consectetur adipiscing elit, sed do eiusmod tempor …" at bounding box center [303, 215] width 207 height 52
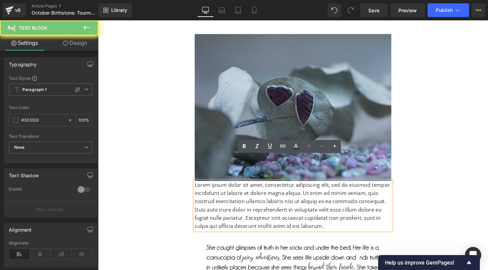
click at [207, 189] on p "Lorem ipsum dolor sit amet, consectetur adipiscing elit, sed do eiusmod tempor …" at bounding box center [303, 215] width 207 height 52
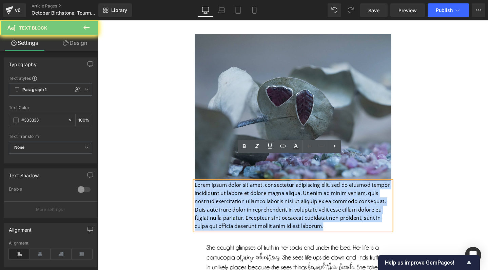
click at [207, 189] on p "Lorem ipsum dolor sit amet, consectetur adipiscing elit, sed do eiusmod tempor …" at bounding box center [303, 215] width 207 height 52
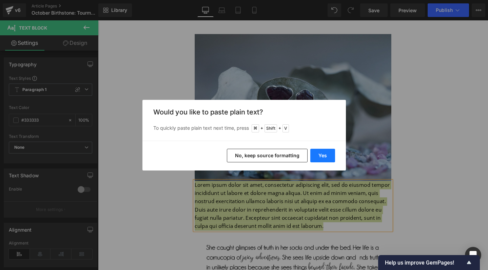
click at [322, 155] on button "Yes" at bounding box center [322, 156] width 25 height 14
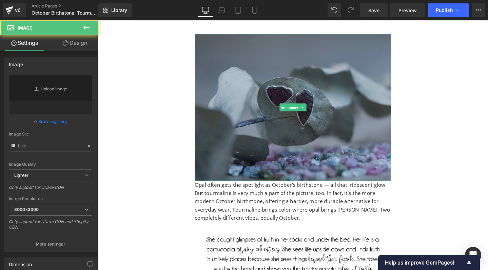
click at [280, 137] on img at bounding box center [303, 112] width 207 height 154
type input "https://ucarecdn.com/b0a24a6e-214a-4039-a83f-104f13388edb/-/format/auto/-/previ…"
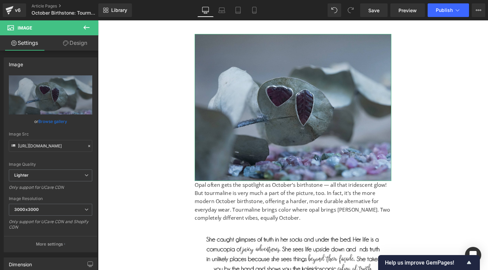
click at [77, 39] on link "Design" at bounding box center [75, 42] width 49 height 15
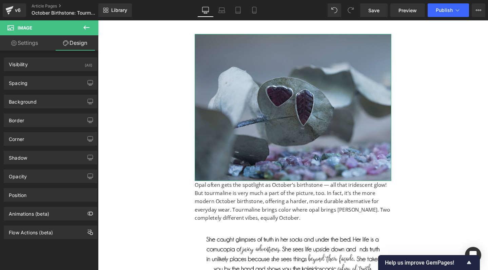
type input "0"
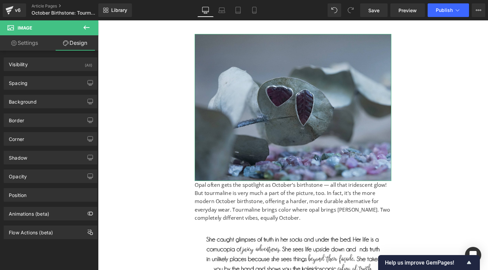
type input "0"
click at [37, 82] on div "Spacing" at bounding box center [50, 82] width 93 height 13
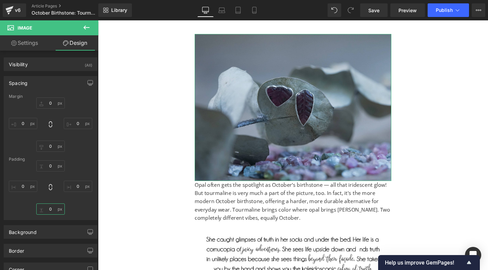
click at [49, 210] on input "0" at bounding box center [50, 208] width 28 height 11
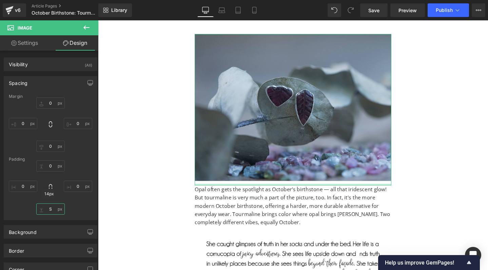
click at [50, 210] on input "S" at bounding box center [50, 208] width 28 height 11
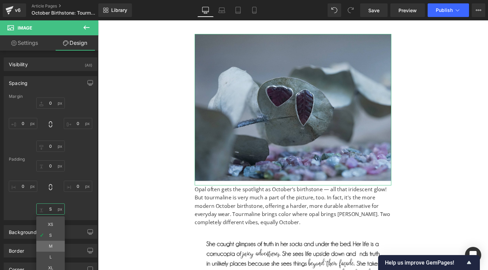
type input "M"
click at [50, 241] on li "M" at bounding box center [50, 246] width 28 height 11
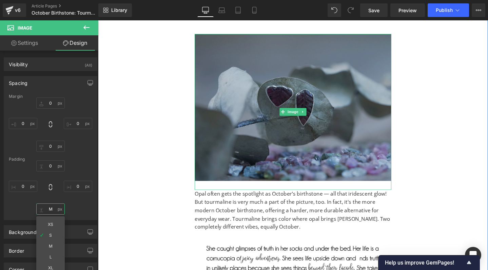
click at [276, 109] on img at bounding box center [303, 117] width 207 height 164
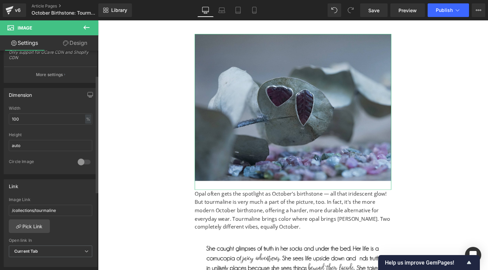
scroll to position [236, 0]
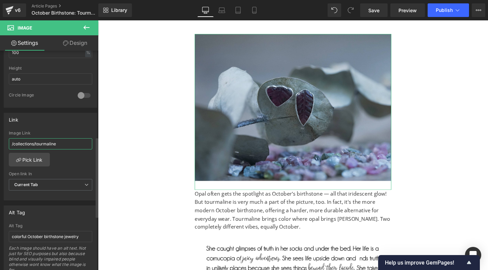
click at [66, 146] on input "/collections/tourmaline" at bounding box center [50, 143] width 83 height 11
type input "/collections/tourmaline-jewelry"
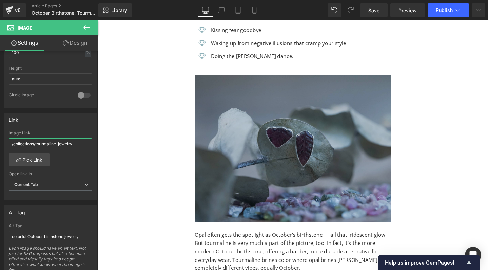
scroll to position [2406, 0]
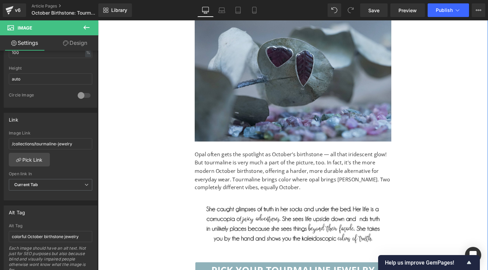
click at [246, 157] on p "Opal often gets the spotlight as October’s birthstone — all that iridescent glo…" at bounding box center [303, 178] width 207 height 43
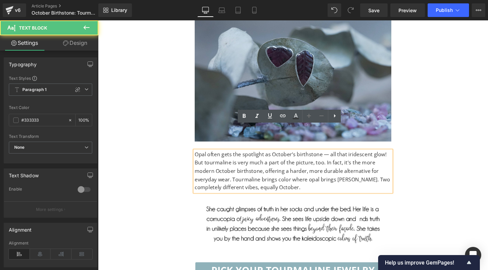
click at [335, 157] on p "Opal often gets the spotlight as October’s birthstone — all that iridescent glo…" at bounding box center [303, 178] width 207 height 43
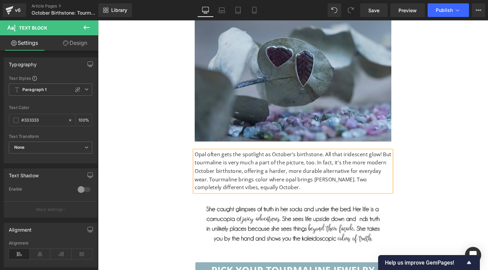
click at [201, 157] on p "Opal often gets the spotlight as October’s birthstone. All that iridescent glow…" at bounding box center [303, 178] width 207 height 43
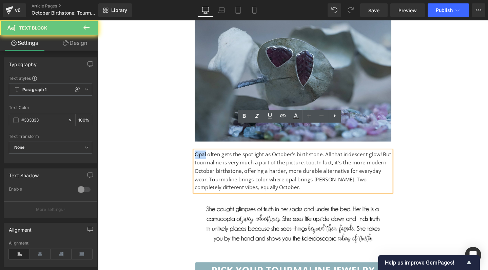
click at [201, 157] on p "Opal often gets the spotlight as October’s birthstone. All that iridescent glow…" at bounding box center [303, 178] width 207 height 43
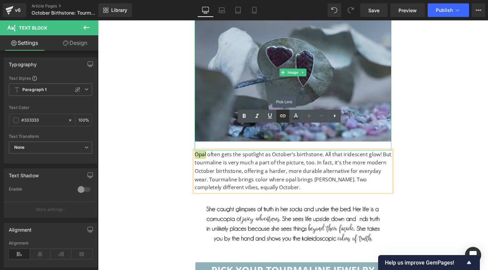
click at [283, 114] on icon at bounding box center [283, 116] width 8 height 8
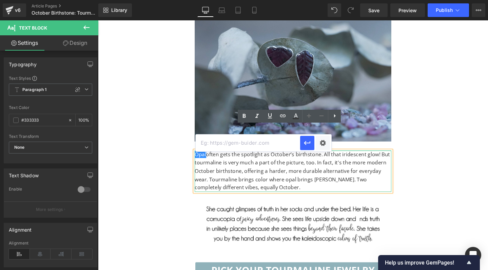
click at [242, 141] on input "text" at bounding box center [248, 142] width 104 height 17
paste input "https://gardensofthesun.com/blogs/news/october-birthstone-opal"
type input "https://gardensofthesun.com/blogs/news/october-birthstone-opal"
click at [310, 145] on icon "button" at bounding box center [307, 143] width 8 height 8
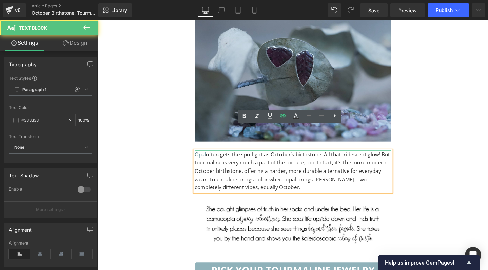
click at [307, 157] on p "Opal often gets the spotlight as October’s birthstone. All that iridescent glow…" at bounding box center [303, 178] width 207 height 43
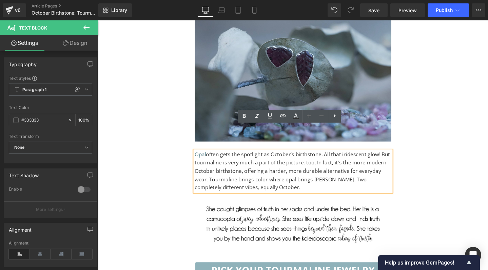
click at [276, 170] on p "Opal often gets the spotlight as October’s birthstone. All that iridescent glow…" at bounding box center [303, 178] width 207 height 43
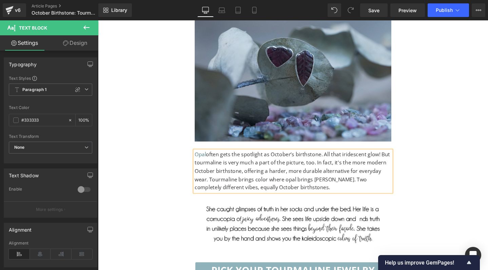
click at [282, 157] on p "Opal often gets the spotlight as October’s birthstone. All that iridescent glow…" at bounding box center [303, 178] width 207 height 43
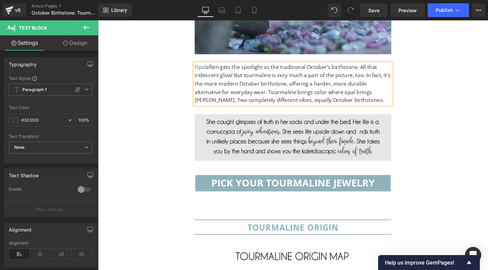
scroll to position [2532, 0]
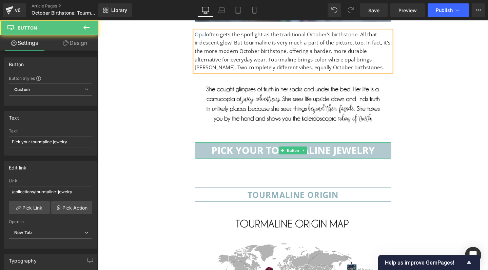
click at [352, 153] on span "Pick your tourmaline jewelry" at bounding box center [303, 156] width 172 height 7
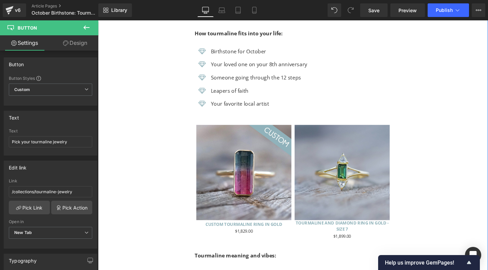
scroll to position [1773, 0]
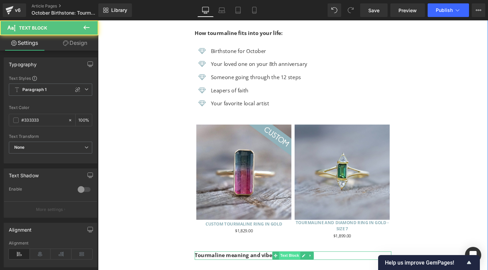
click at [288, 263] on div "Tourmaline meaning and vibes: Text Block" at bounding box center [303, 267] width 207 height 9
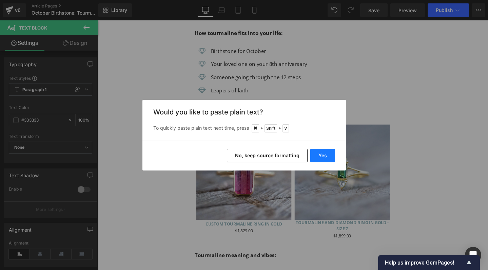
click at [323, 152] on button "Yes" at bounding box center [322, 156] width 25 height 14
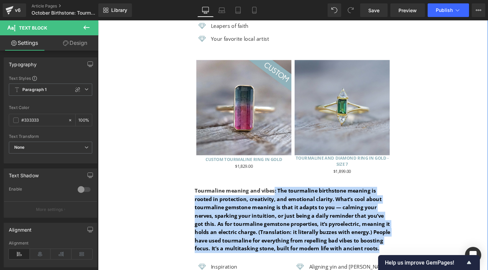
scroll to position [1850, 0]
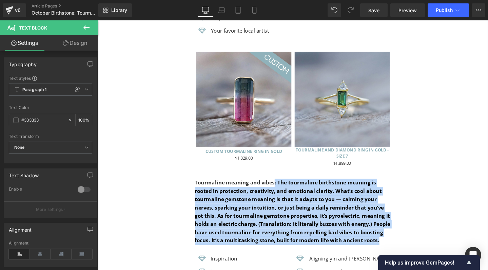
drag, startPoint x: 281, startPoint y: 244, endPoint x: 335, endPoint y: 244, distance: 53.9
click at [283, 187] on b "Tourmaline meaning and vibes: The tourmaline birthstone meaning is rooted in pr…" at bounding box center [303, 221] width 206 height 68
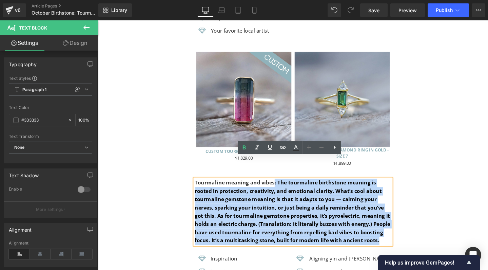
drag, startPoint x: 282, startPoint y: 169, endPoint x: 403, endPoint y: 230, distance: 136.2
click at [403, 230] on p "Tourmaline meaning and vibes: The tourmaline birthstone meaning is rooted in pr…" at bounding box center [303, 222] width 207 height 70
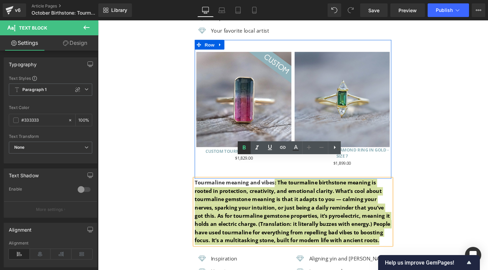
click at [243, 146] on icon at bounding box center [244, 147] width 8 height 8
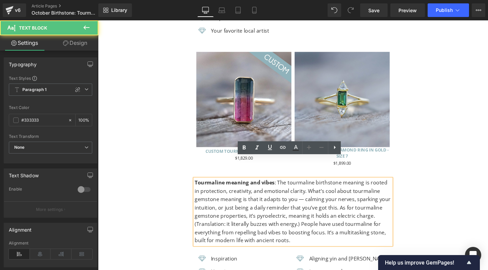
click at [299, 191] on p "Tourmaline meaning and vibes : The tourmaline birthstone meaning is rooted in p…" at bounding box center [303, 222] width 207 height 70
click at [252, 187] on p "Tourmaline meaning and vibes : The tourmaline birthstone meaning is rooted in p…" at bounding box center [303, 222] width 207 height 70
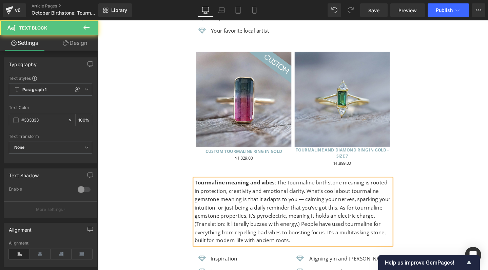
click at [355, 187] on p "Tourmaline meaning and vibes : The tourmaline birthstone meaning is rooted in p…" at bounding box center [303, 222] width 207 height 70
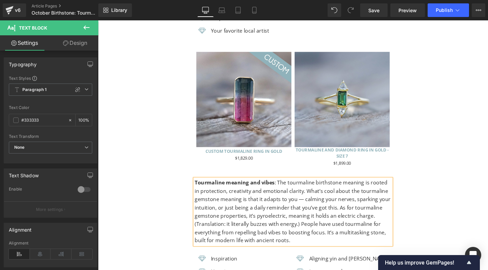
click at [310, 187] on p "Tourmaline meaning and vibes : The tourmaline birthstone meaning is rooted in p…" at bounding box center [303, 222] width 207 height 70
click at [348, 195] on p "Tourmaline meaning and vibes : The tourmaline birthstone meaning is rooted in p…" at bounding box center [303, 222] width 207 height 70
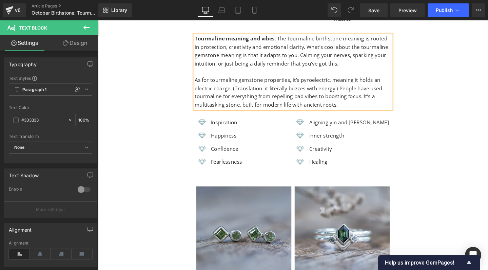
scroll to position [1958, 0]
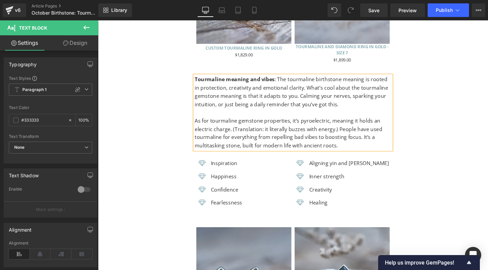
click at [230, 122] on p "As for tourmaline gemstone properties, it’s pyroelectric, meaning it holds an e…" at bounding box center [303, 139] width 207 height 35
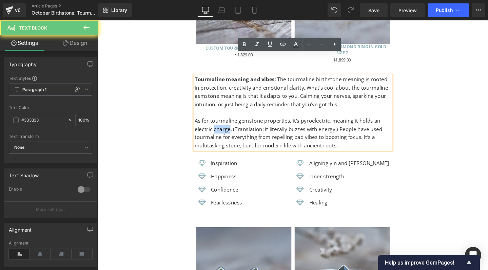
click at [230, 122] on p "As for tourmaline gemstone properties, it’s pyroelectric, meaning it holds an e…" at bounding box center [303, 139] width 207 height 35
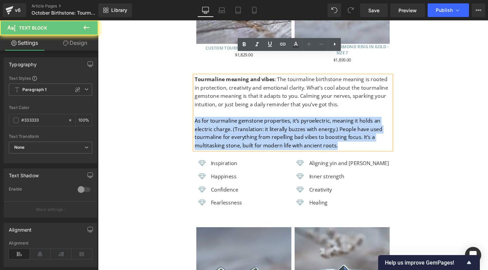
click at [230, 122] on p "As for tourmaline gemstone properties, it’s pyroelectric, meaning it holds an e…" at bounding box center [303, 139] width 207 height 35
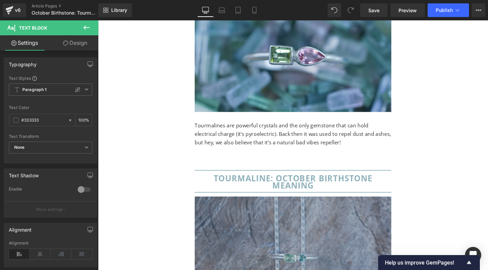
scroll to position [935, 0]
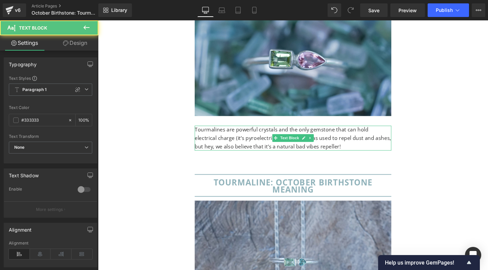
click at [241, 131] on span "Tourmalines are powerful crystals and the only gemstone that can hold electrica…" at bounding box center [303, 143] width 207 height 25
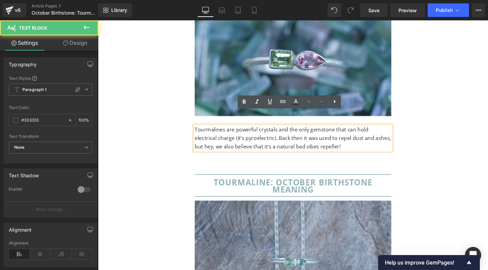
click at [346, 137] on p "Tourmalines are powerful crystals and the only gemstone that can hold electrica…" at bounding box center [303, 144] width 207 height 26
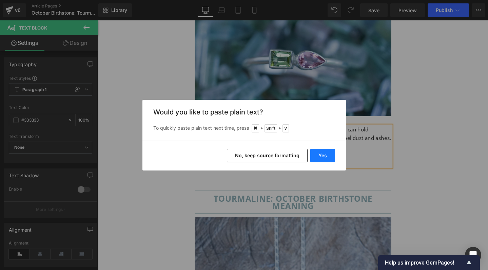
click at [323, 152] on button "Yes" at bounding box center [322, 156] width 25 height 14
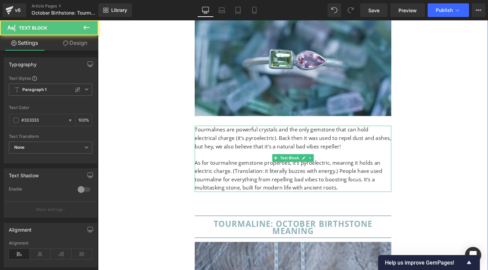
click at [227, 172] on span "As for tourmaline gemstone properties, it’s pyroelectric, meaning it holds an e…" at bounding box center [298, 183] width 197 height 34
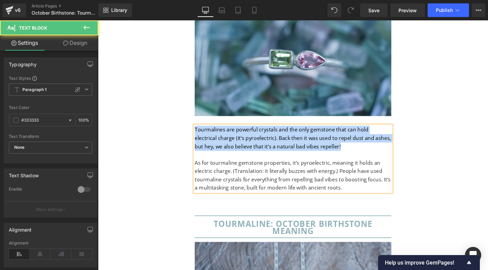
drag, startPoint x: 199, startPoint y: 120, endPoint x: 342, endPoint y: 137, distance: 144.1
click at [342, 137] on p "Tourmalines are powerful crystals and the only gemstone that can hold electrica…" at bounding box center [303, 144] width 207 height 26
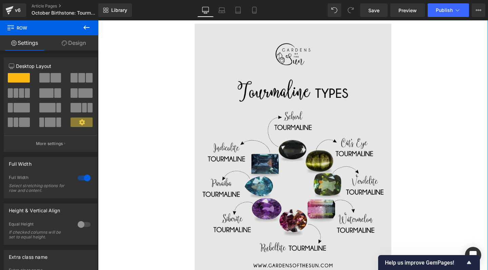
scroll to position [3439, 0]
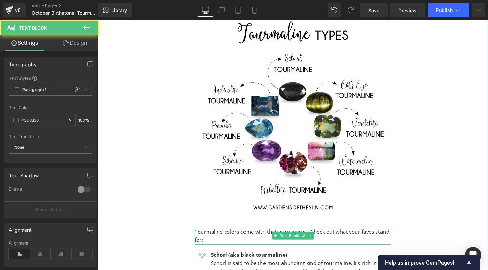
click at [203, 238] on p "Tourmaline colors come with their own names. Check out what your faves stand fo…" at bounding box center [303, 246] width 207 height 17
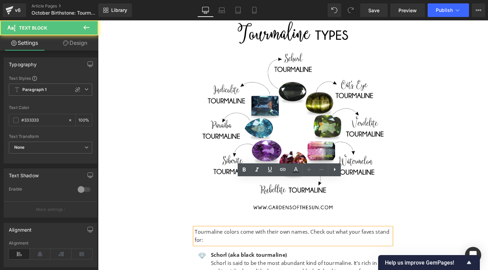
click at [205, 238] on p "Tourmaline colors come with their own names. Check out what your faves stand fo…" at bounding box center [303, 246] width 207 height 17
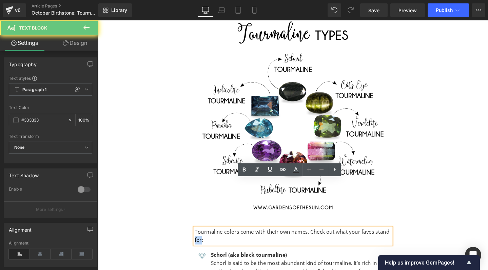
click at [205, 238] on p "Tourmaline colors come with their own names. Check out what your faves stand fo…" at bounding box center [303, 246] width 207 height 17
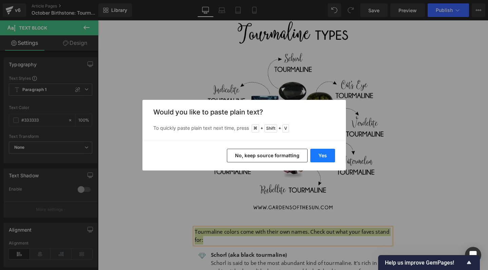
click at [330, 152] on button "Yes" at bounding box center [322, 156] width 25 height 14
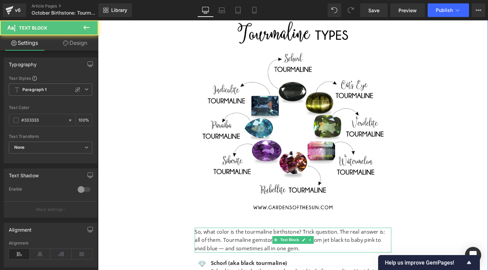
click at [220, 238] on p "So, what color is the tourmaline birthstone? Trick question. The real answer is…" at bounding box center [303, 251] width 207 height 26
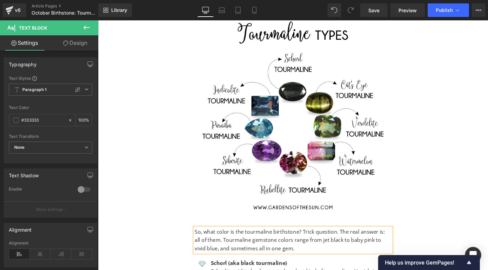
click at [310, 238] on p "So, what color is the tourmaline birthstone? Trick question. The real answer is…" at bounding box center [303, 251] width 207 height 26
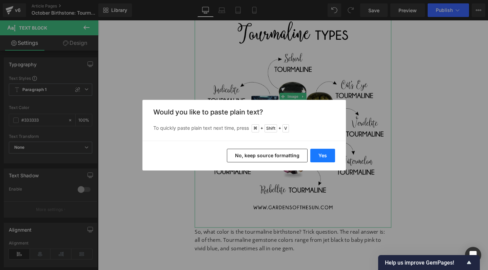
click at [330, 152] on button "Yes" at bounding box center [322, 156] width 25 height 14
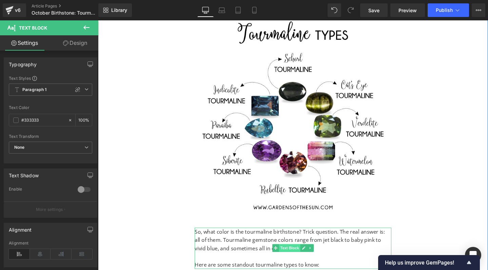
click at [297, 255] on span "Text Block" at bounding box center [299, 259] width 22 height 8
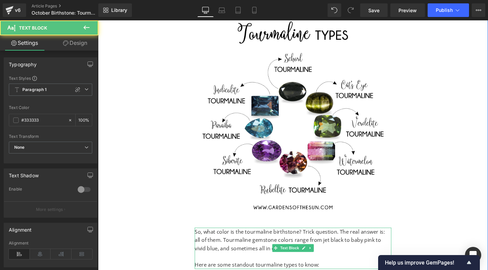
click at [346, 238] on p "So, what color is the tourmaline birthstone? Trick question. The real answer is…" at bounding box center [303, 251] width 207 height 26
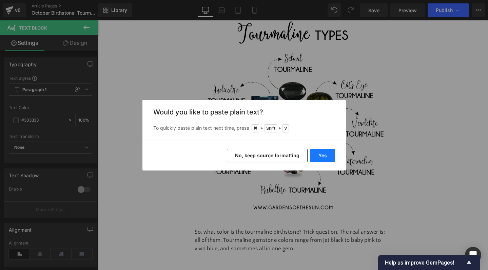
click at [326, 154] on button "Yes" at bounding box center [322, 156] width 25 height 14
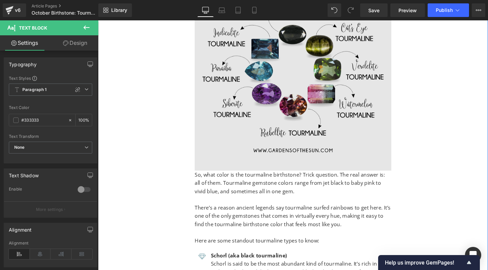
scroll to position [3502, 0]
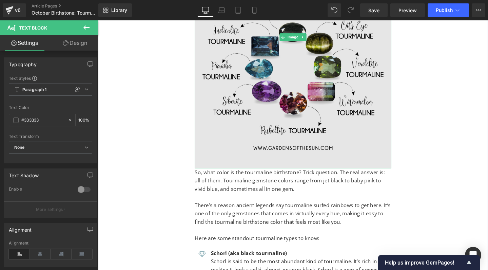
click at [302, 68] on img at bounding box center [303, 38] width 207 height 276
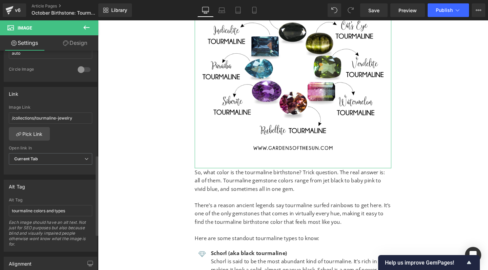
scroll to position [285, 0]
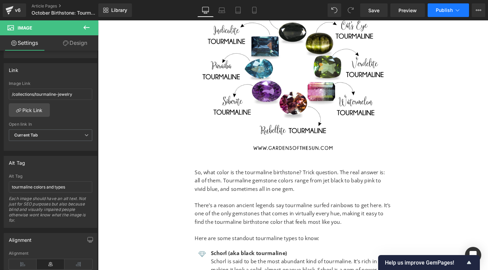
click at [444, 11] on span "Publish" at bounding box center [444, 9] width 17 height 5
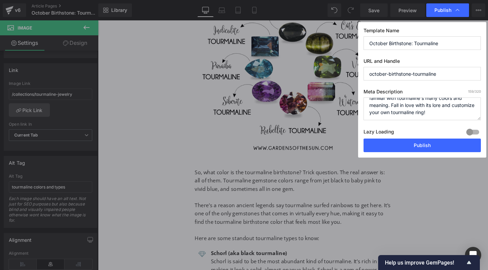
scroll to position [14, 0]
click at [392, 107] on textarea "Tourmaline is an October birthstone. Get familiar with tourmaline's many colors…" at bounding box center [422, 108] width 117 height 23
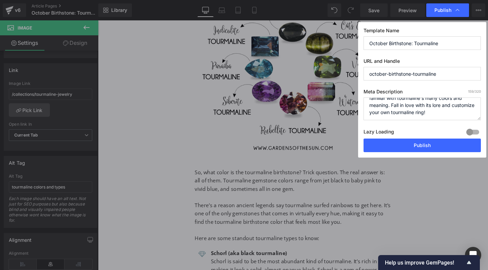
paste textarea "holds courage in one hand and creativity in the other. Discover why this gemsto…"
drag, startPoint x: 369, startPoint y: 103, endPoint x: 383, endPoint y: 108, distance: 14.8
click at [383, 108] on textarea "Tourmaline is an October birthstone. Get familiar with tourmaline's many colors…" at bounding box center [422, 108] width 117 height 23
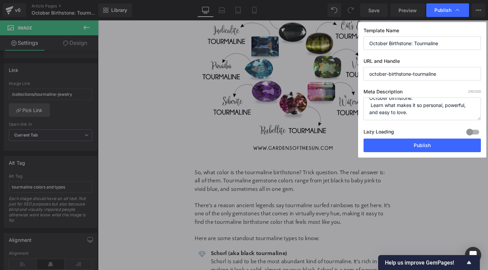
drag, startPoint x: 387, startPoint y: 105, endPoint x: 361, endPoint y: 105, distance: 26.1
click at [361, 105] on div "Template Name October Birthstone: Tourmaline URL and Handle october-birthstone-…" at bounding box center [422, 89] width 128 height 135
drag, startPoint x: 414, startPoint y: 105, endPoint x: 442, endPoint y: 114, distance: 29.6
click at [442, 114] on textarea "Tourmaline is an October birthstone. Get familiar with tourmaline's many colors…" at bounding box center [422, 108] width 117 height 23
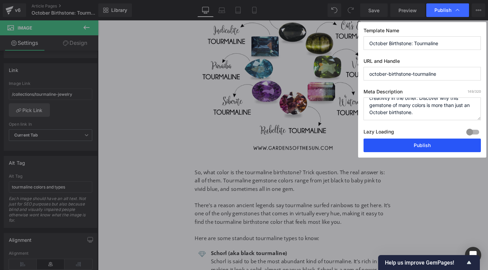
scroll to position [14, 0]
type textarea "Tourmaline holds courage in one hand and creativity in the other. Discover why …"
click at [417, 146] on button "Publish" at bounding box center [422, 145] width 117 height 14
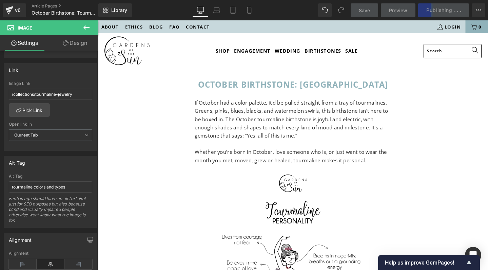
scroll to position [1, 0]
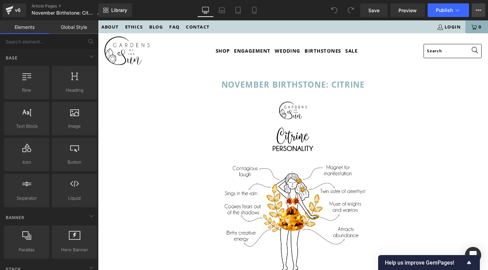
click at [477, 8] on icon at bounding box center [478, 9] width 5 height 5
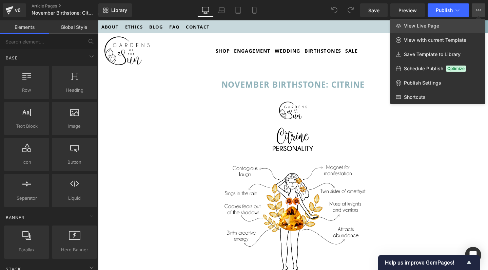
click at [440, 24] on link "View Live Page" at bounding box center [437, 26] width 95 height 14
